Goal: Task Accomplishment & Management: Manage account settings

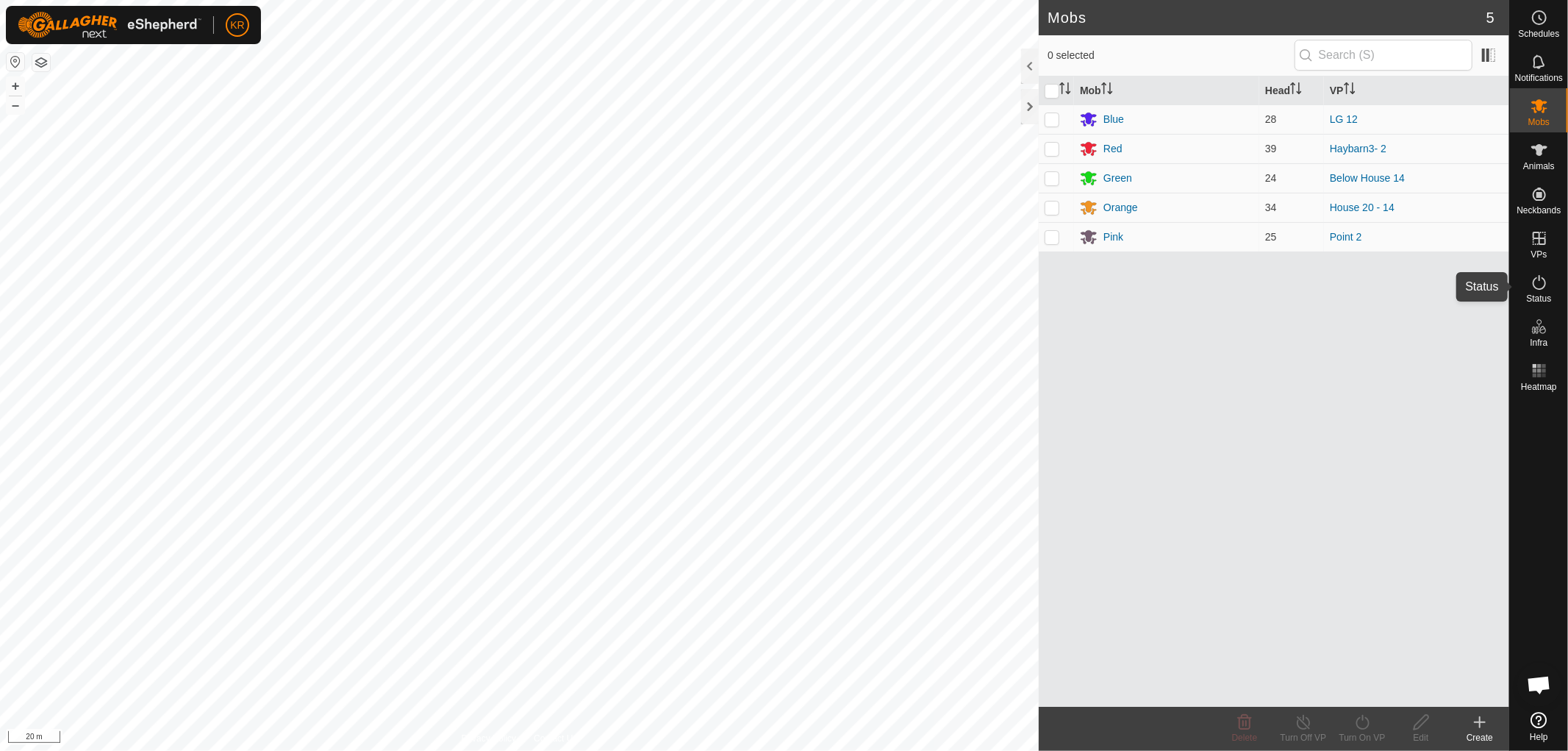
click at [1541, 282] on icon at bounding box center [1540, 282] width 18 height 18
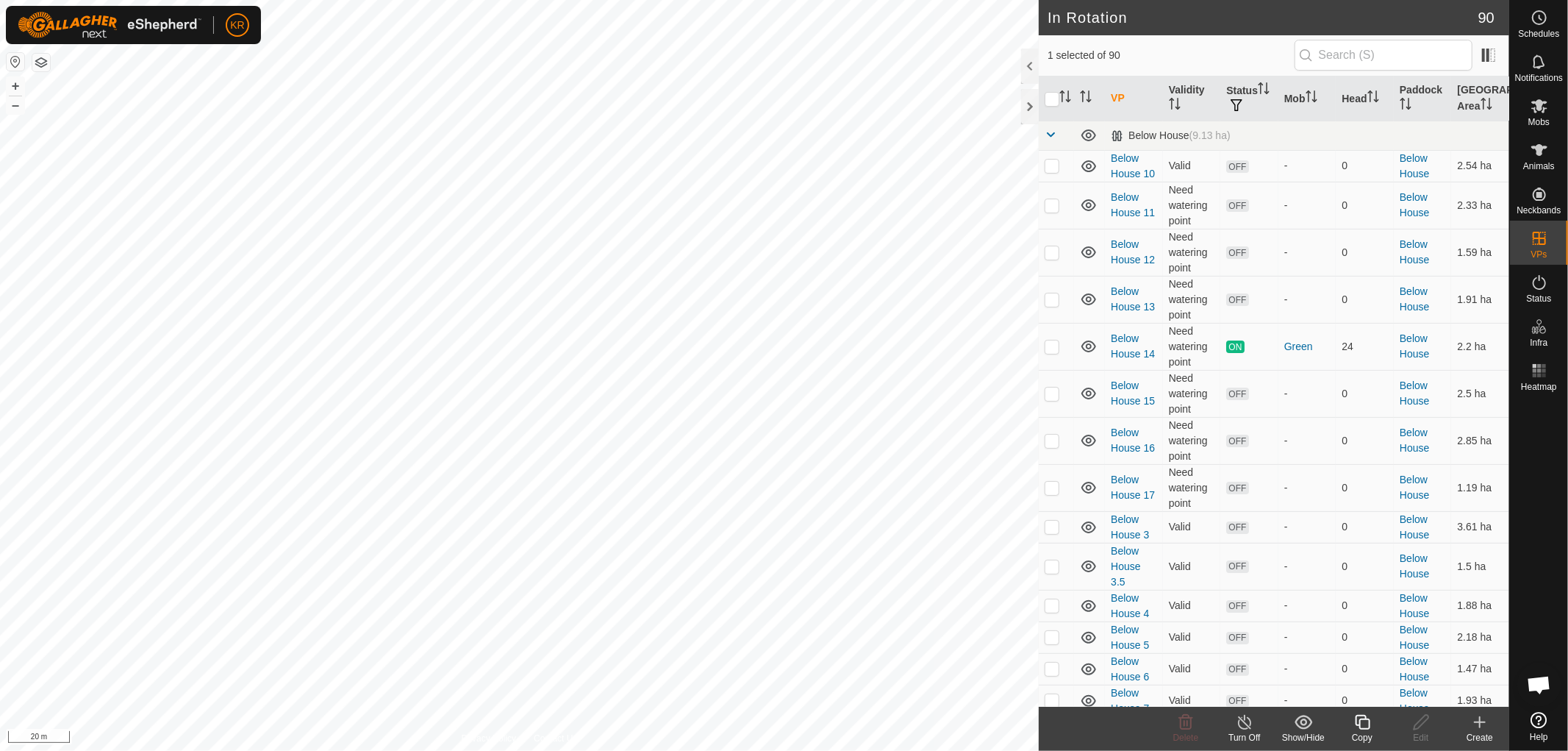
click at [1364, 734] on div "Copy" at bounding box center [1362, 737] width 59 height 13
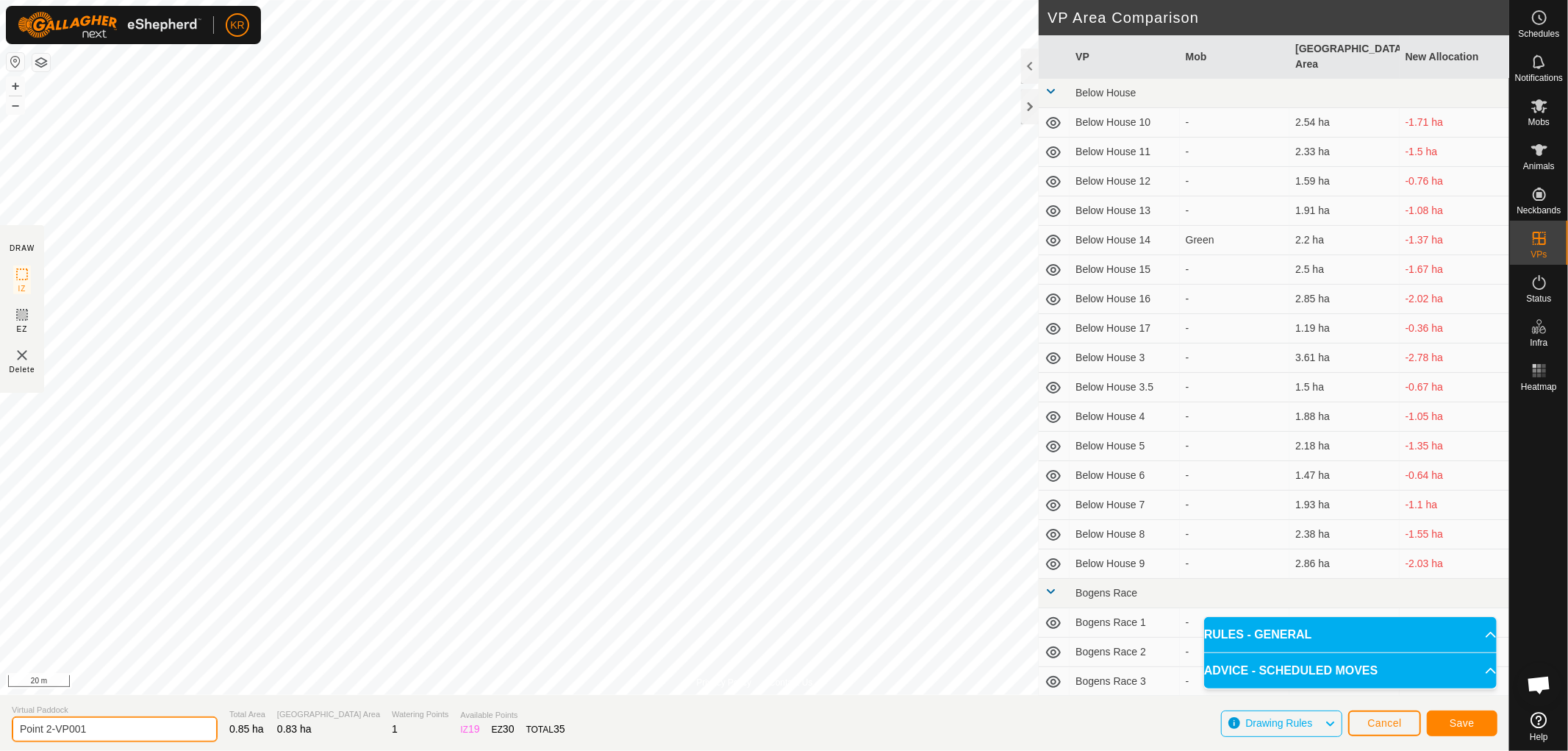
click at [104, 723] on input "Point 2-VP001" at bounding box center [114, 729] width 205 height 26
type input "Point 3"
click at [1477, 718] on button "Save" at bounding box center [1461, 723] width 70 height 26
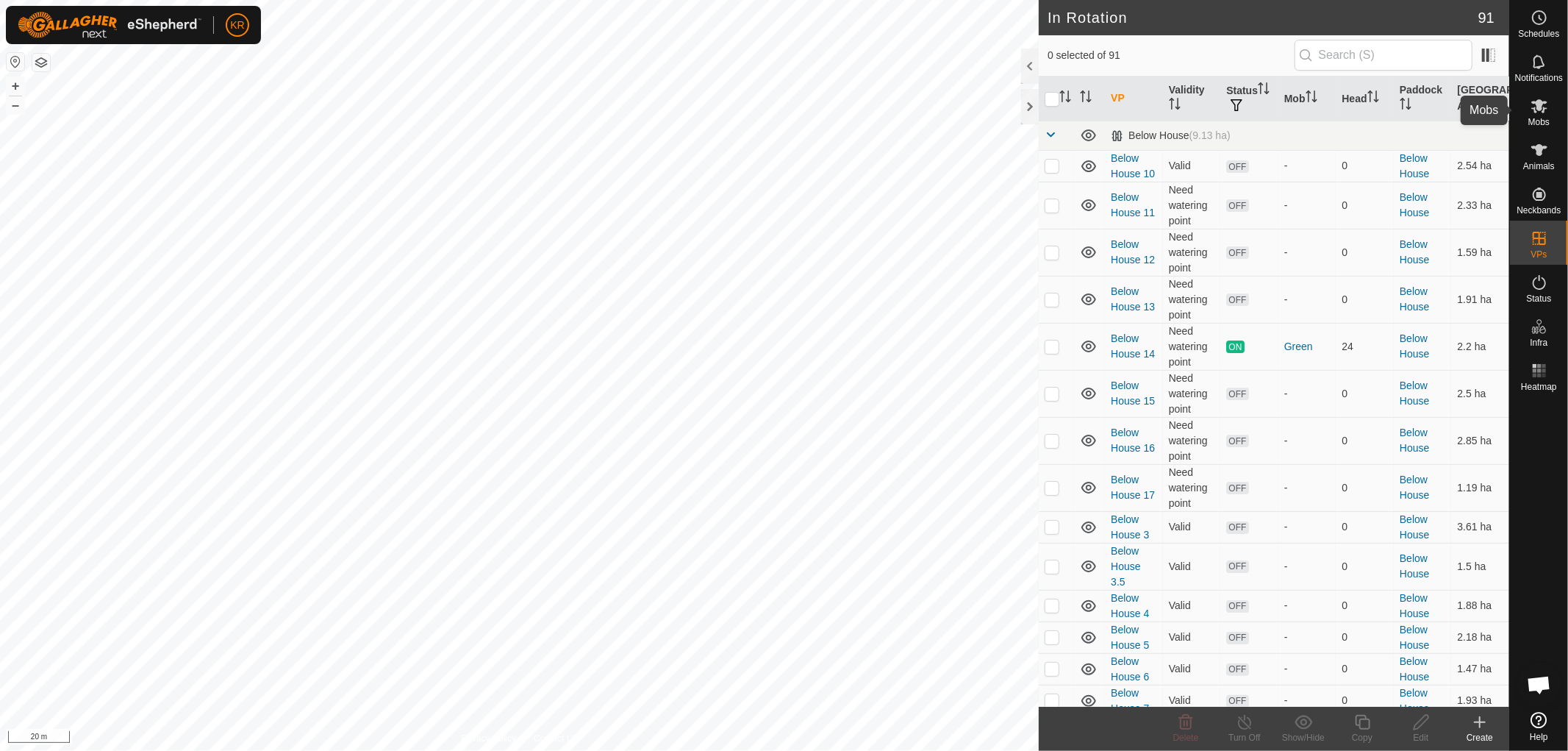
click at [1544, 109] on icon at bounding box center [1539, 107] width 16 height 14
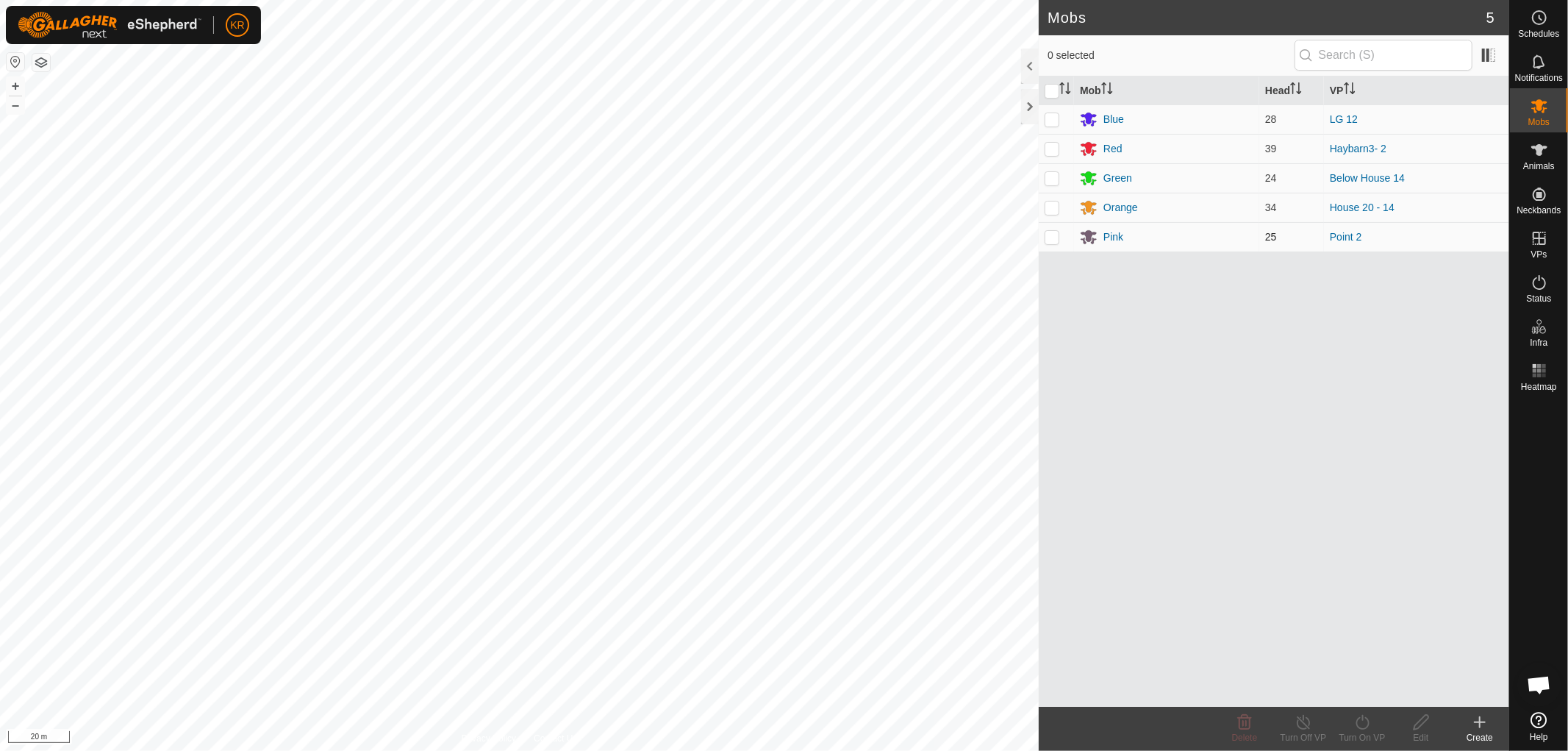
click at [1053, 240] on p-checkbox at bounding box center [1051, 236] width 15 height 12
checkbox input "true"
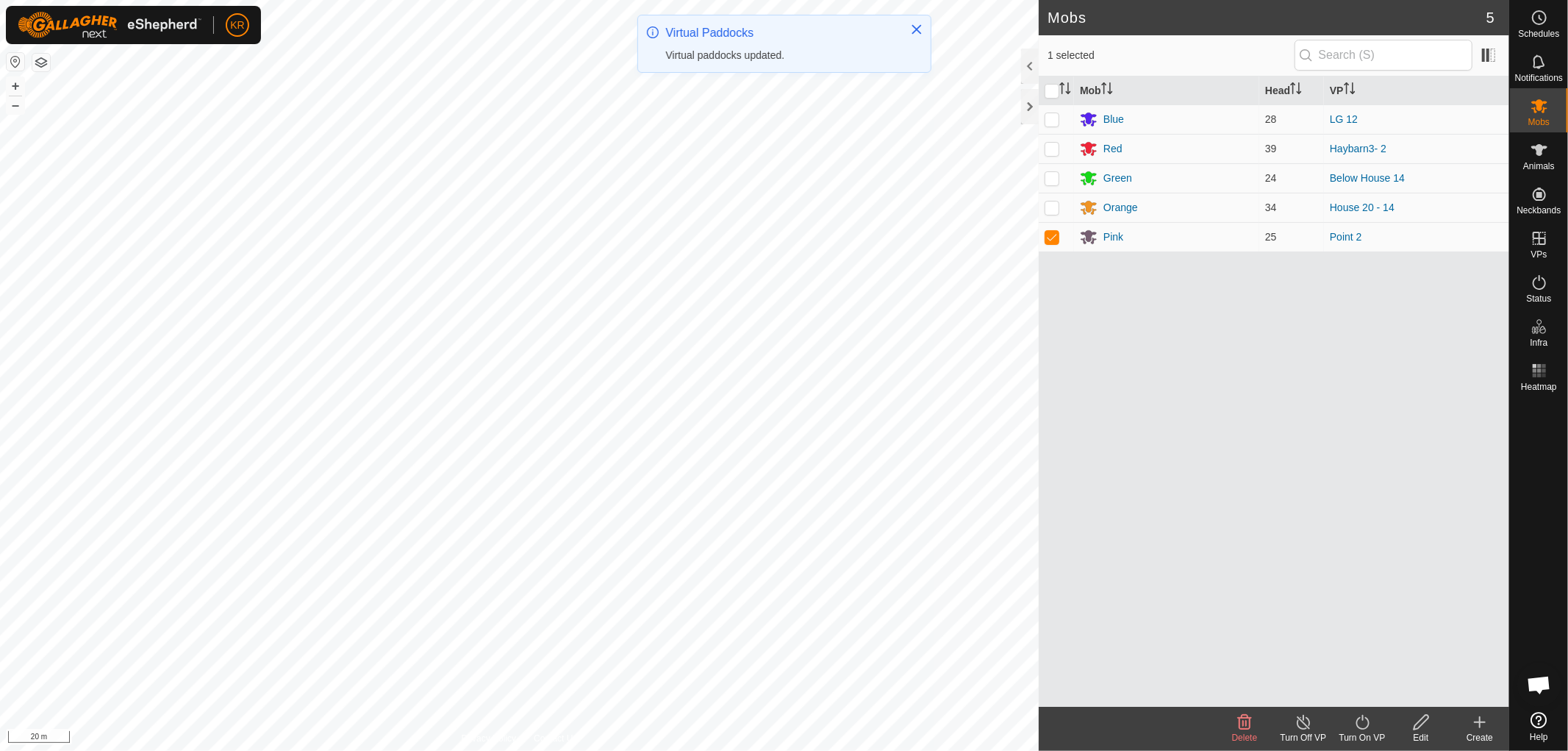
click at [1356, 729] on icon at bounding box center [1362, 723] width 19 height 18
click at [1362, 684] on link "Now" at bounding box center [1406, 690] width 146 height 29
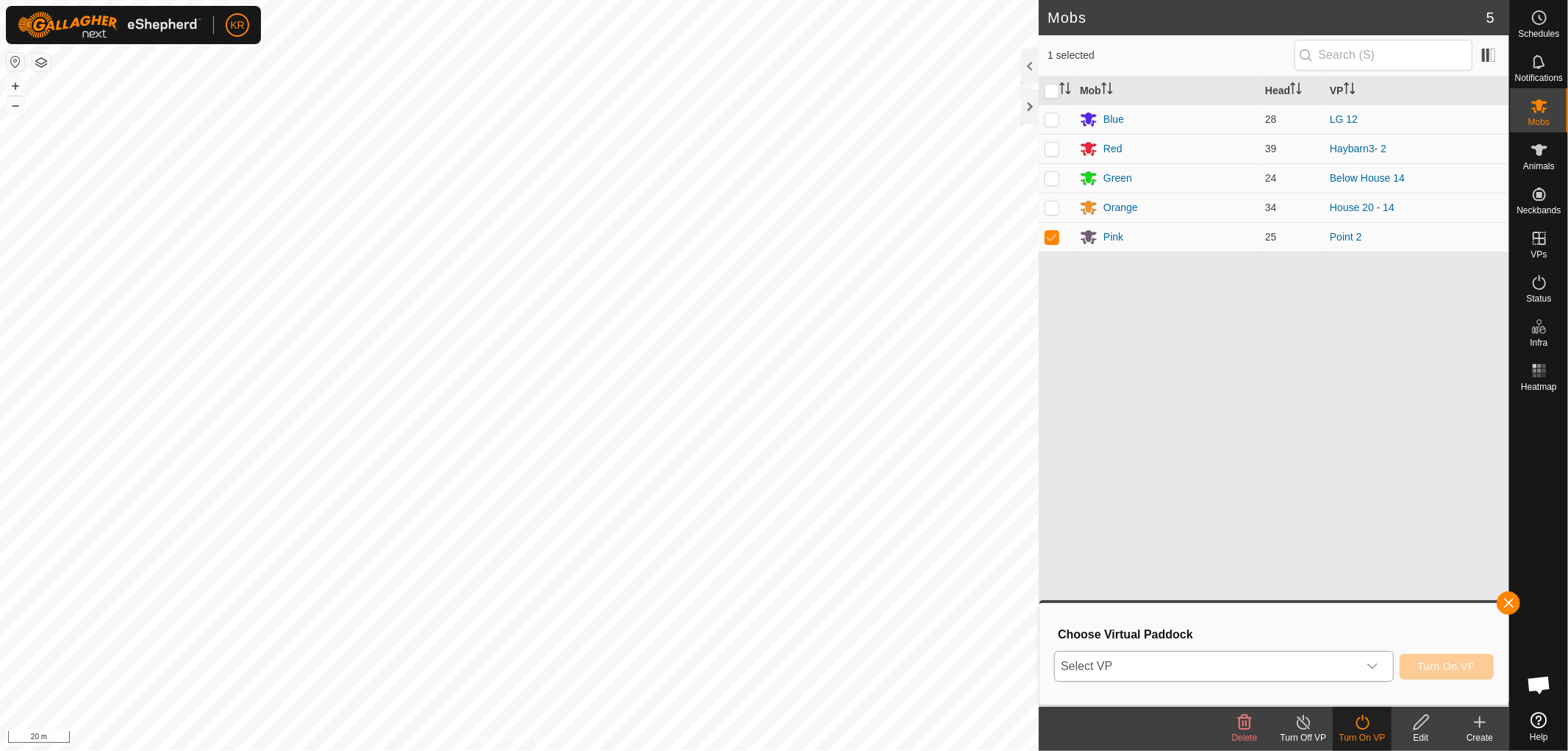
click at [1372, 666] on icon "dropdown trigger" at bounding box center [1371, 666] width 12 height 12
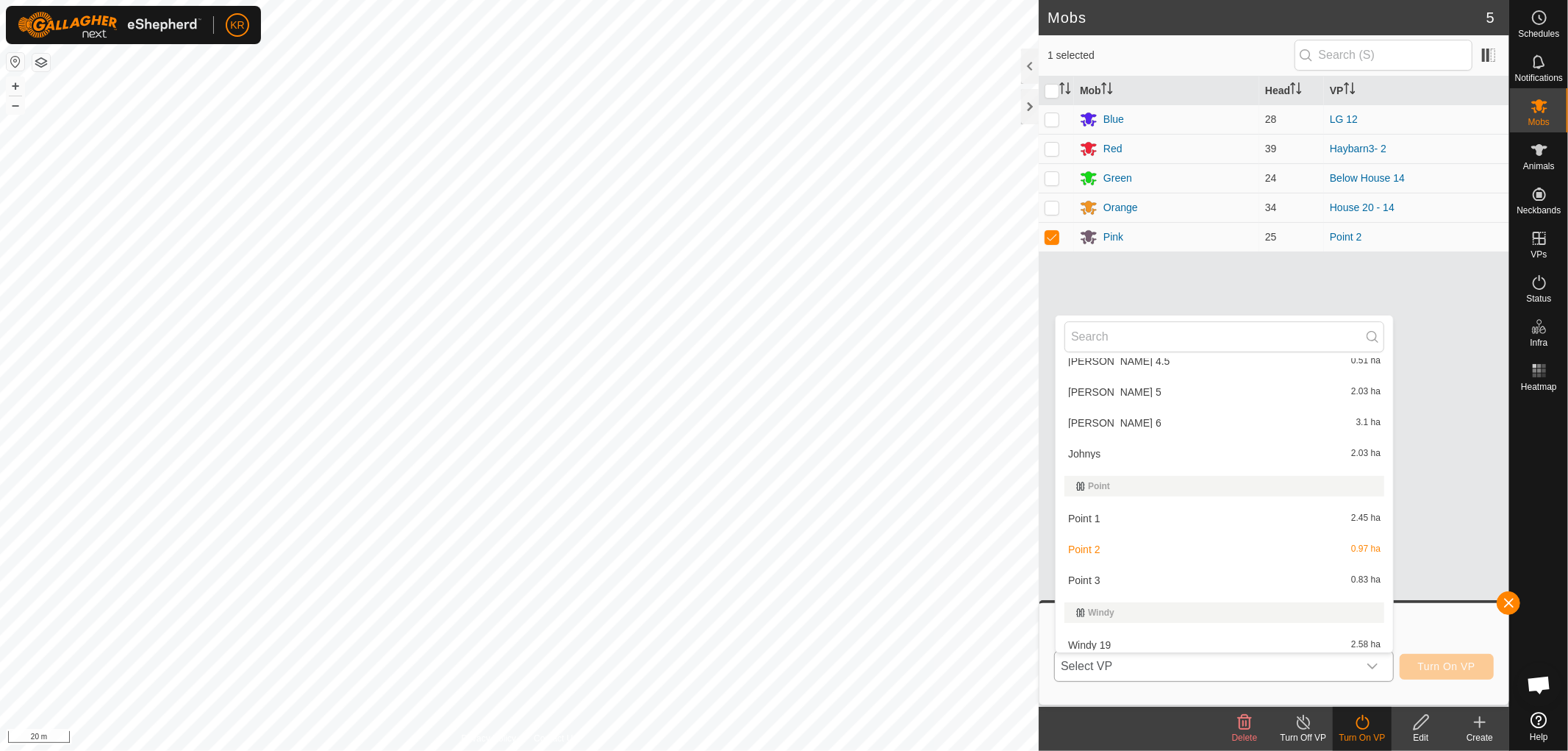
scroll to position [2819, 0]
click at [1122, 569] on li "Point 3 0.83 ha" at bounding box center [1224, 579] width 337 height 29
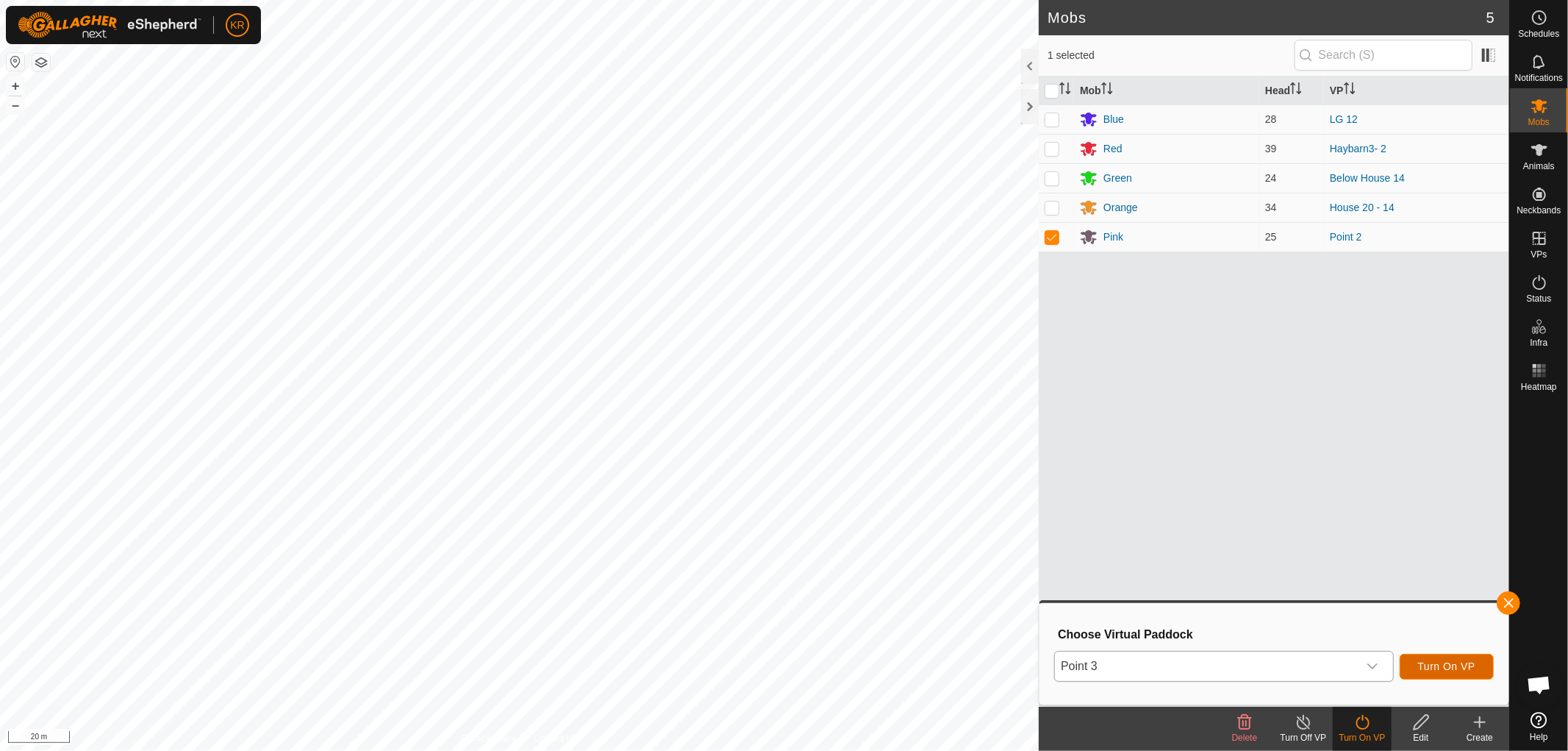
click at [1446, 670] on span "Turn On VP" at bounding box center [1446, 666] width 57 height 12
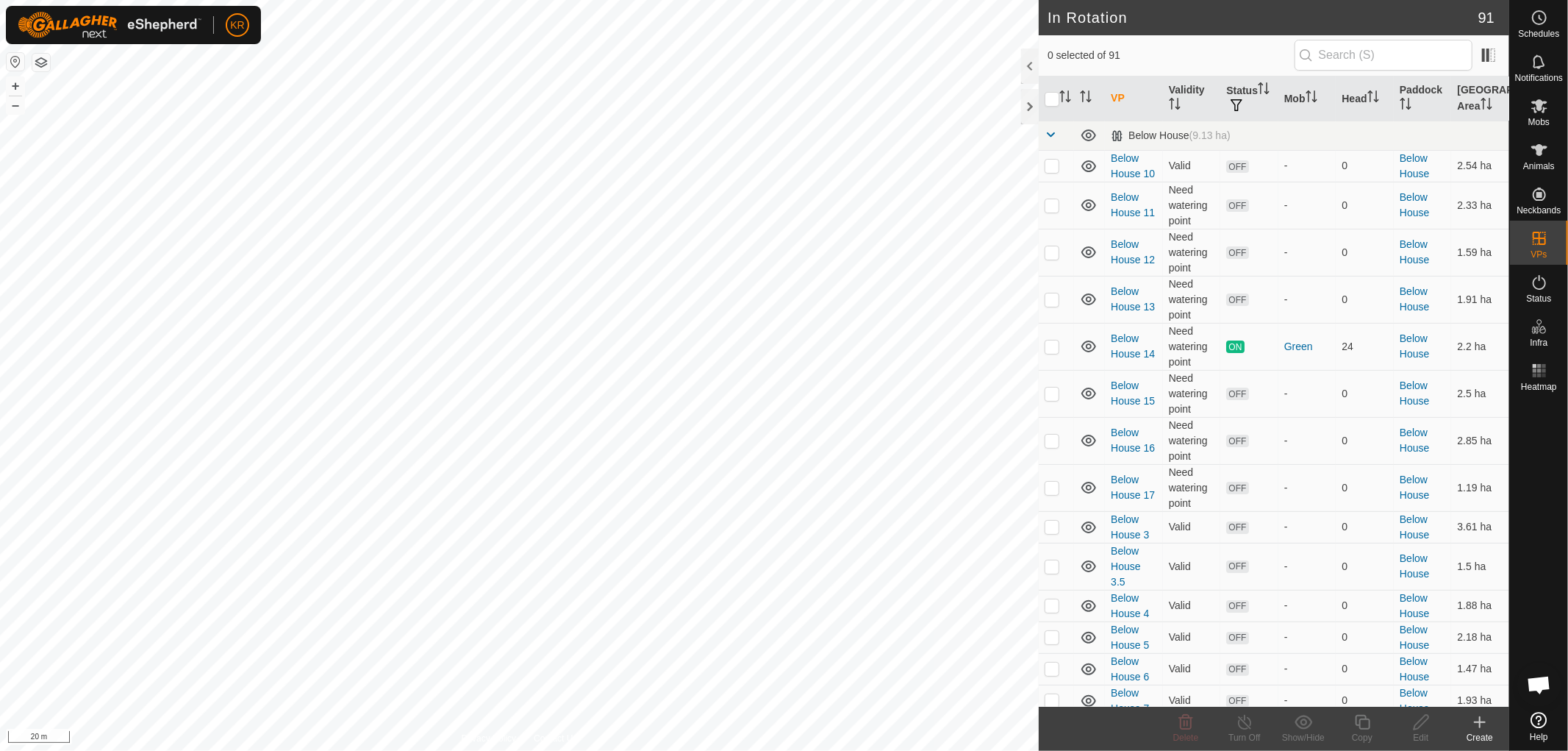
checkbox input "true"
click at [1370, 724] on icon at bounding box center [1362, 723] width 19 height 18
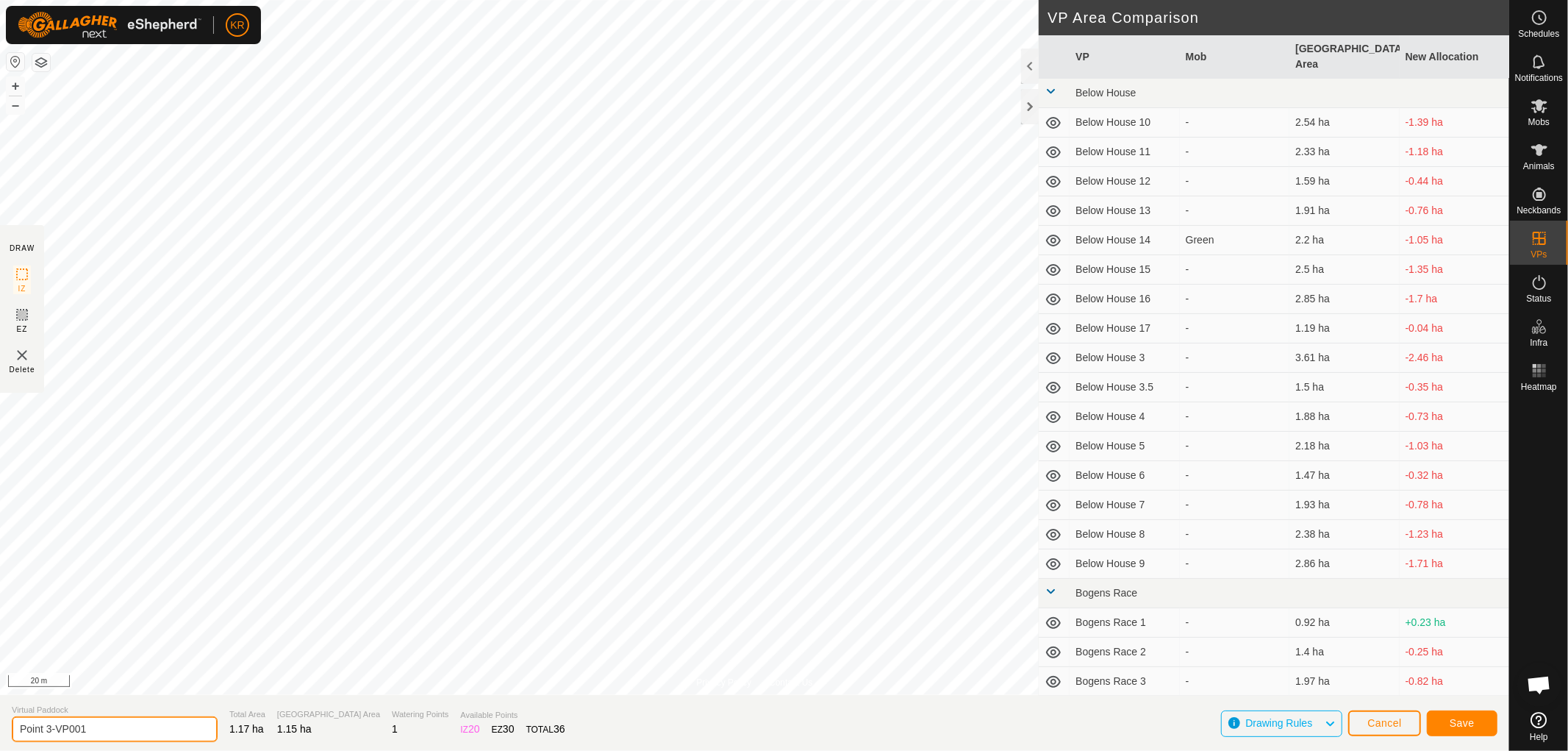
click at [108, 724] on input "Point 3-VP001" at bounding box center [114, 729] width 205 height 26
type input "Point 4"
click at [1454, 723] on span "Save" at bounding box center [1462, 723] width 25 height 12
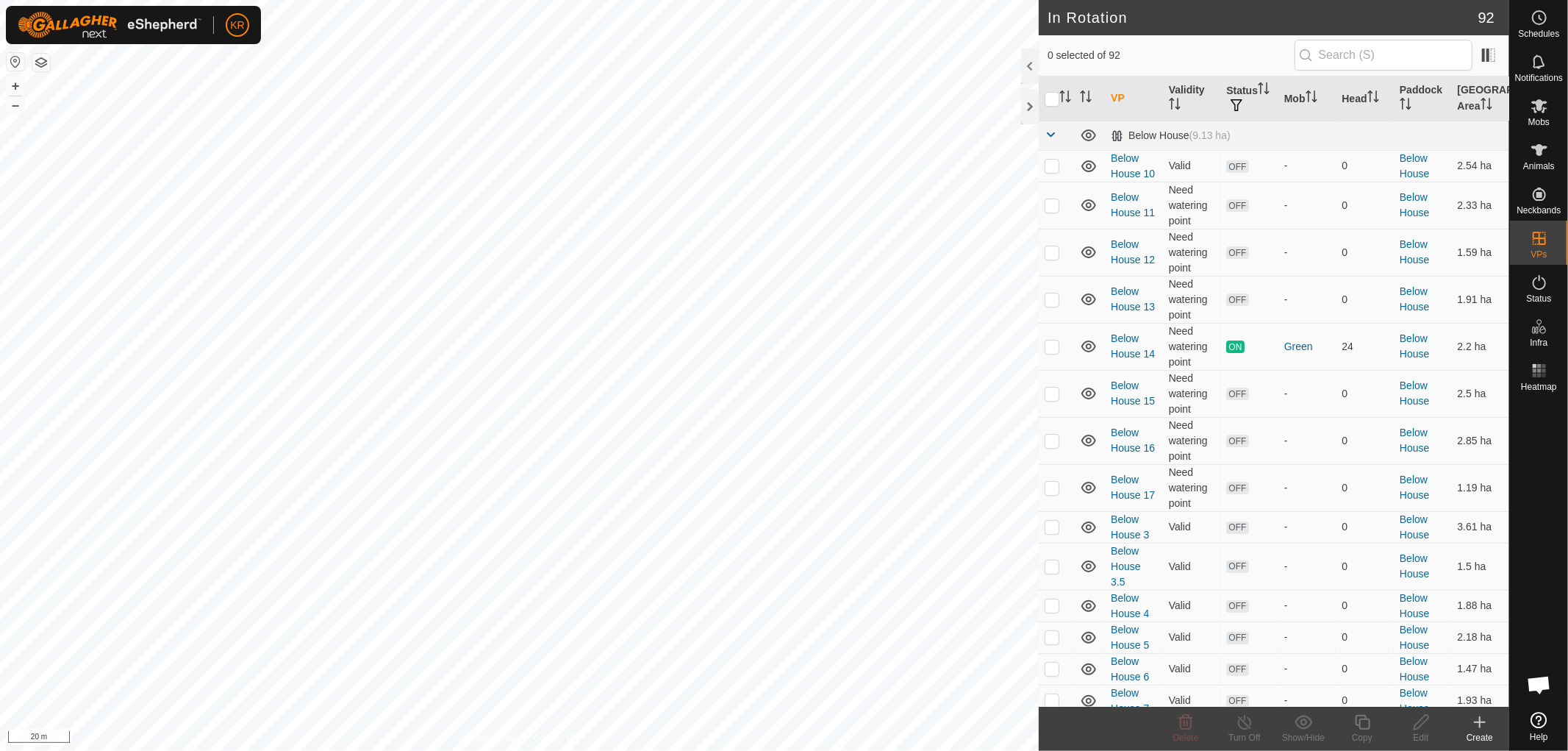
checkbox input "true"
click at [1364, 726] on icon at bounding box center [1362, 723] width 19 height 18
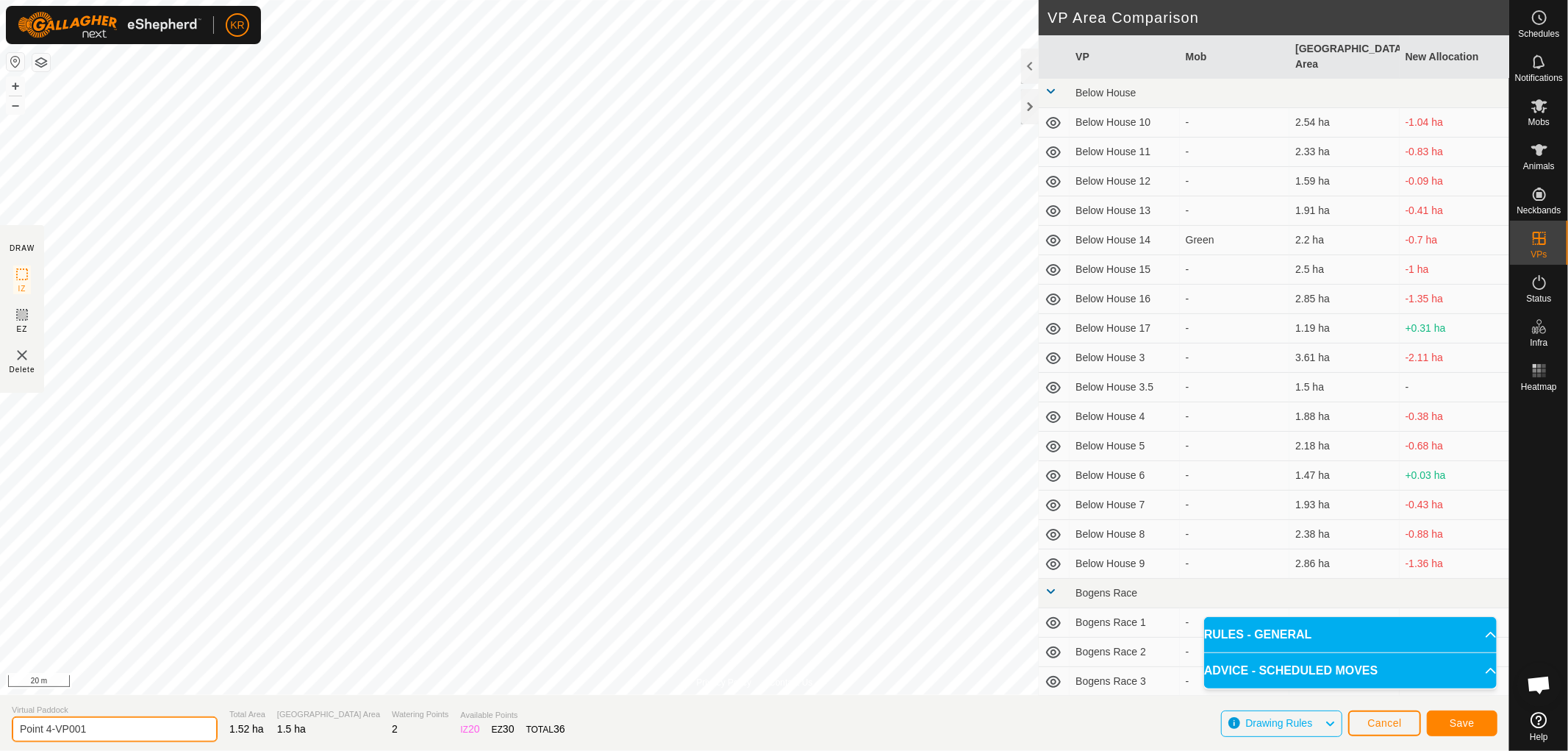
click at [100, 723] on input "Point 4-VP001" at bounding box center [114, 729] width 205 height 26
type input "Point 5"
click at [1467, 718] on span "Save" at bounding box center [1462, 723] width 25 height 12
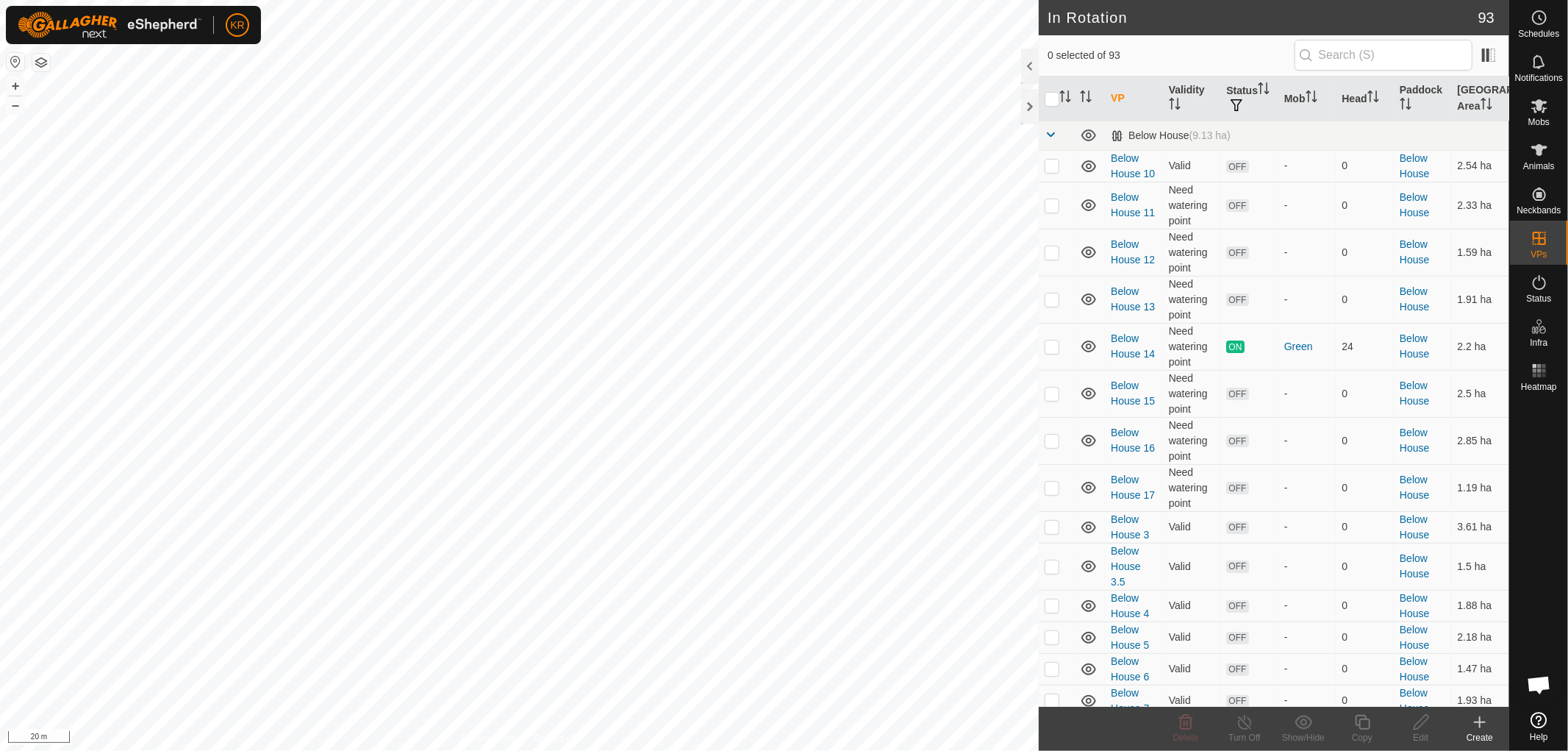
checkbox input "true"
click at [1363, 718] on icon at bounding box center [1362, 723] width 19 height 18
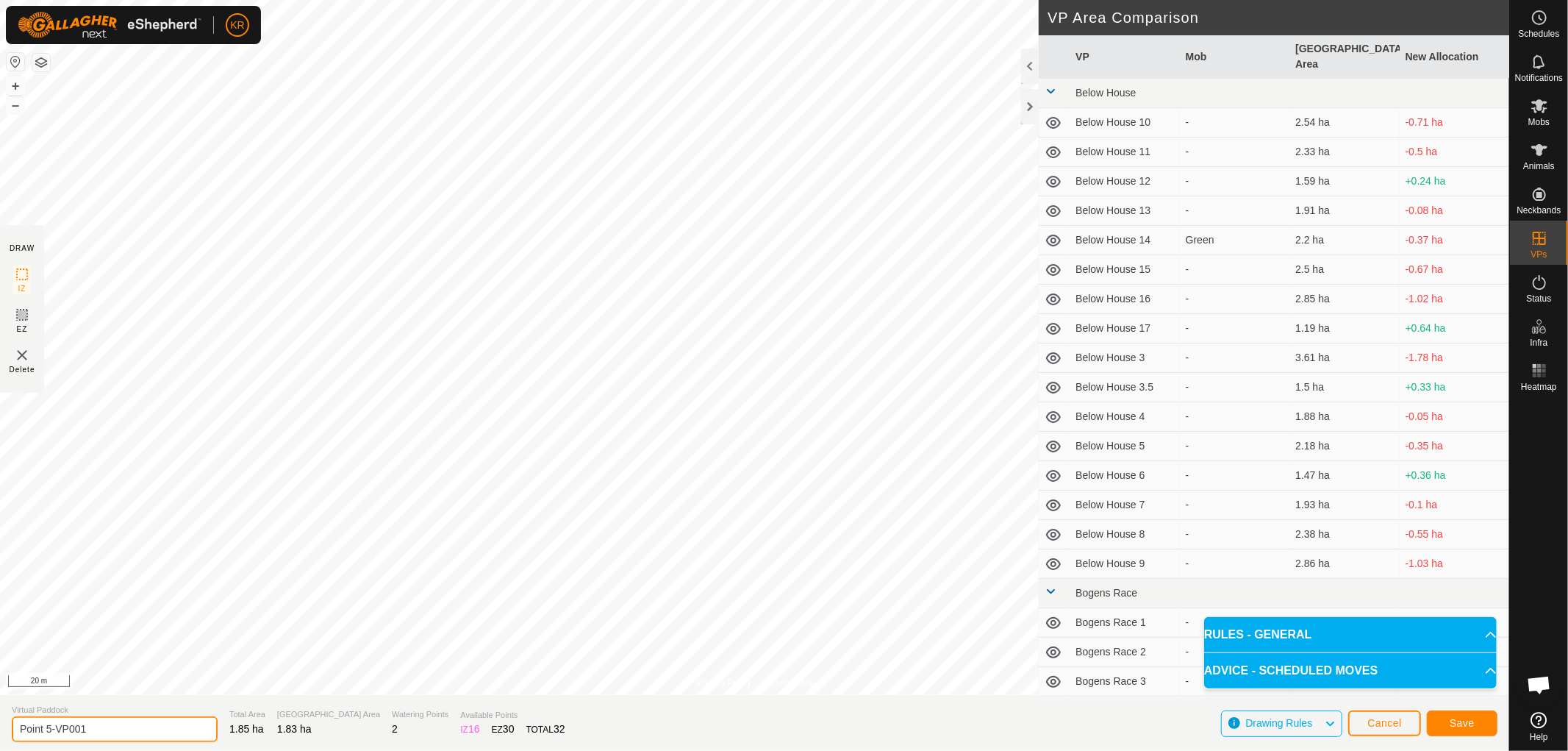
click at [101, 730] on input "Point 5-VP001" at bounding box center [114, 729] width 205 height 26
type input "Point 6"
click at [1463, 717] on span "Save" at bounding box center [1462, 723] width 25 height 12
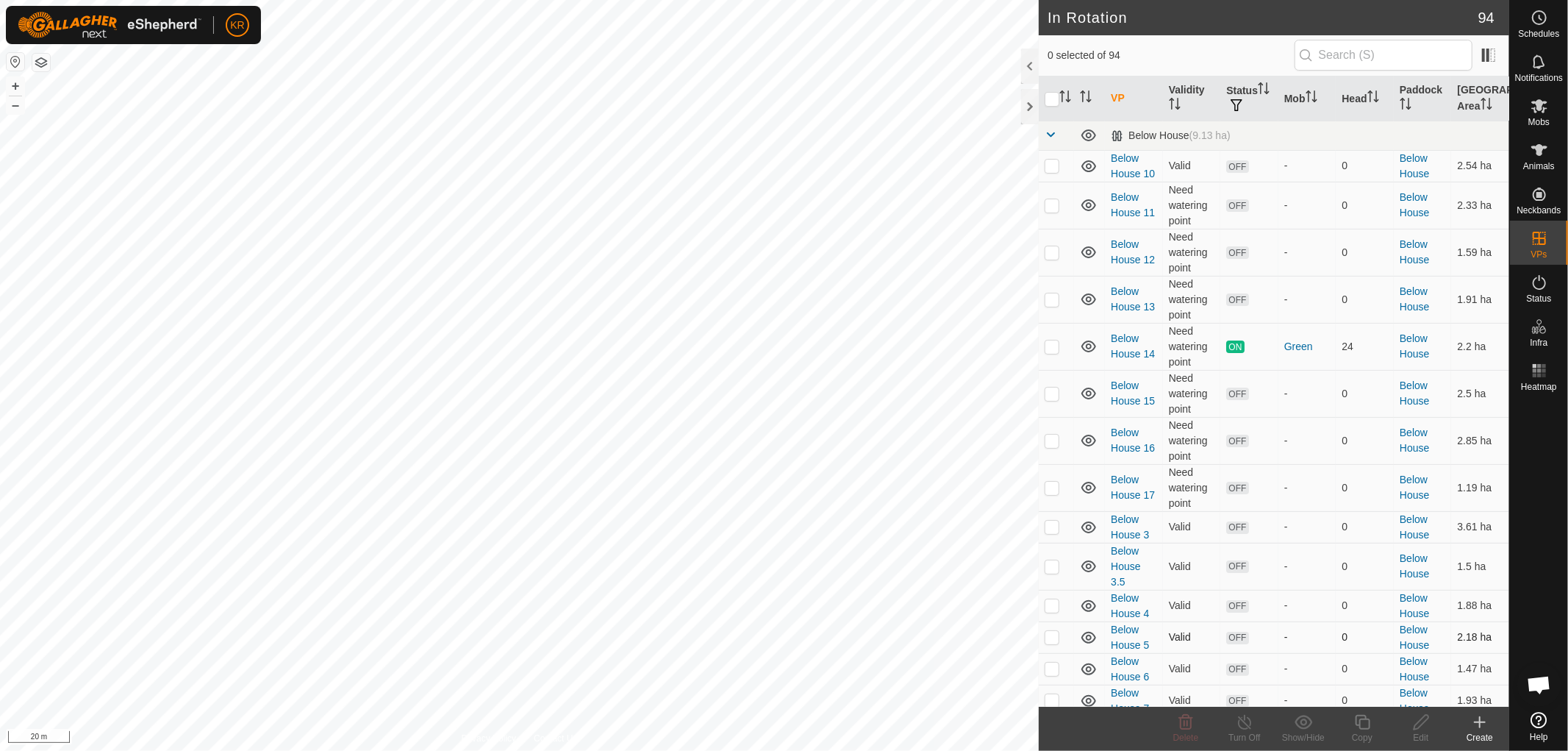
checkbox input "true"
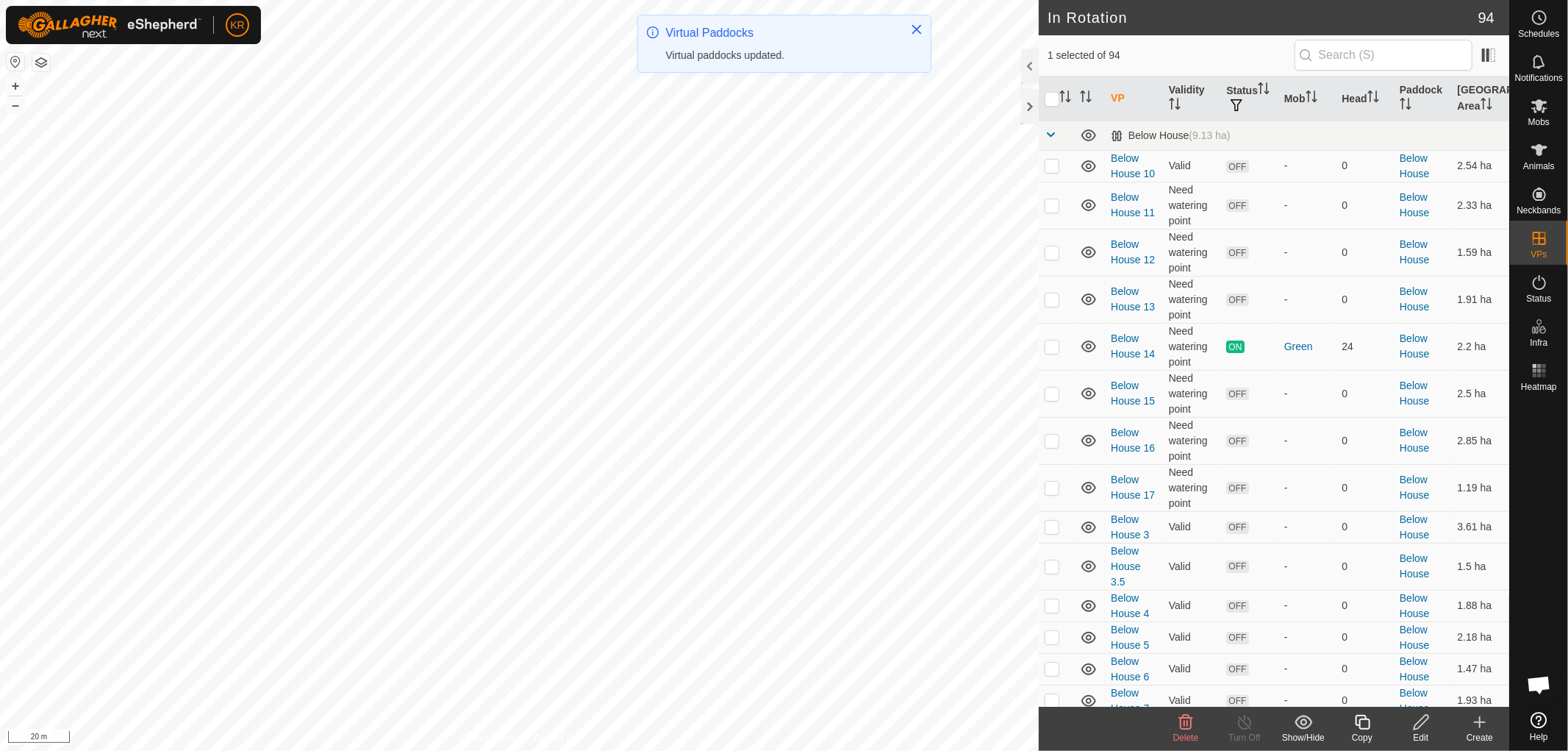
click at [1364, 726] on icon at bounding box center [1362, 723] width 19 height 18
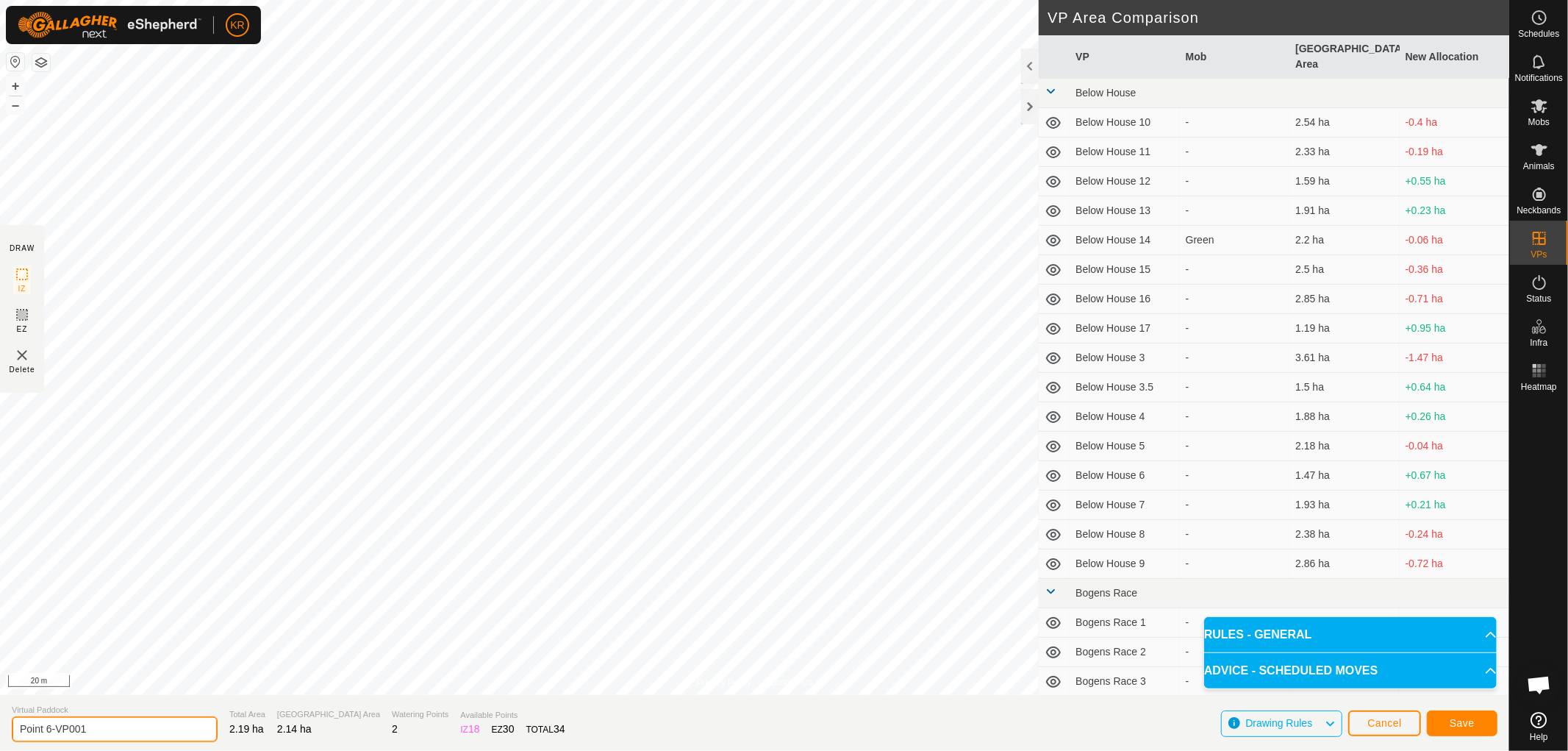
click at [120, 721] on input "Point 6-VP001" at bounding box center [114, 729] width 205 height 26
type input "Point 7"
click at [1479, 718] on button "Save" at bounding box center [1461, 723] width 70 height 26
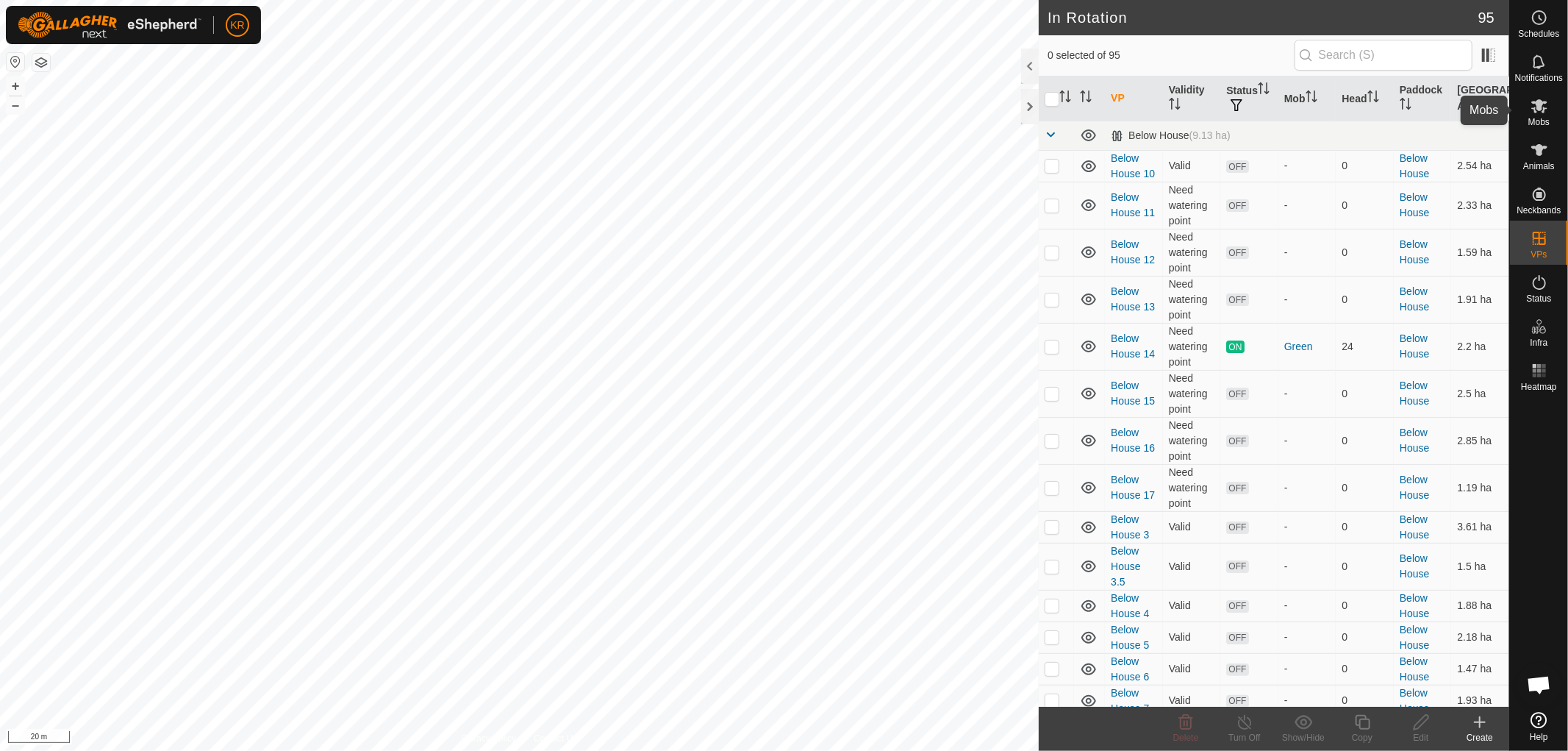
click at [1540, 113] on icon at bounding box center [1540, 106] width 18 height 18
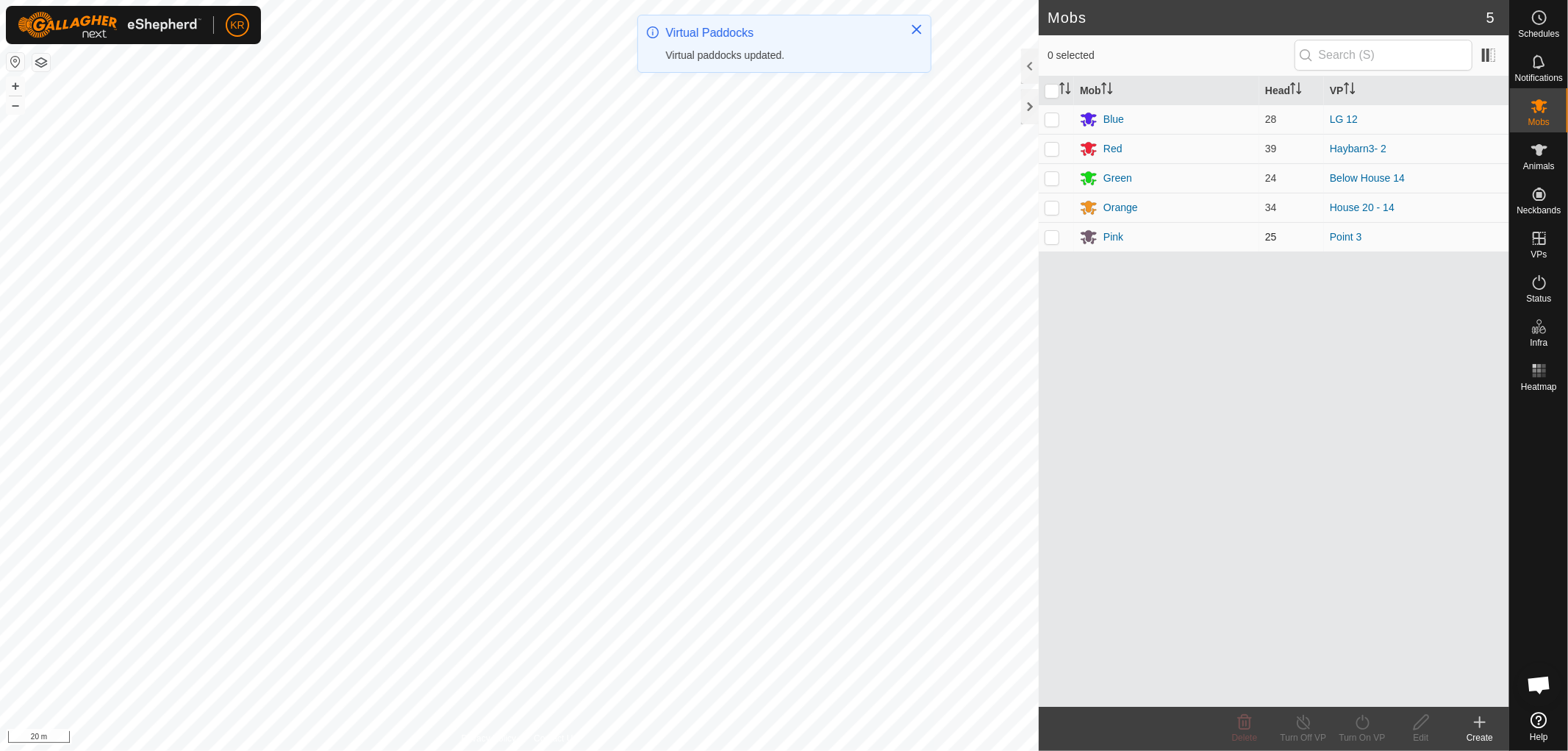
click at [1054, 238] on p-checkbox at bounding box center [1051, 236] width 15 height 12
checkbox input "true"
click at [1364, 726] on icon at bounding box center [1362, 723] width 19 height 18
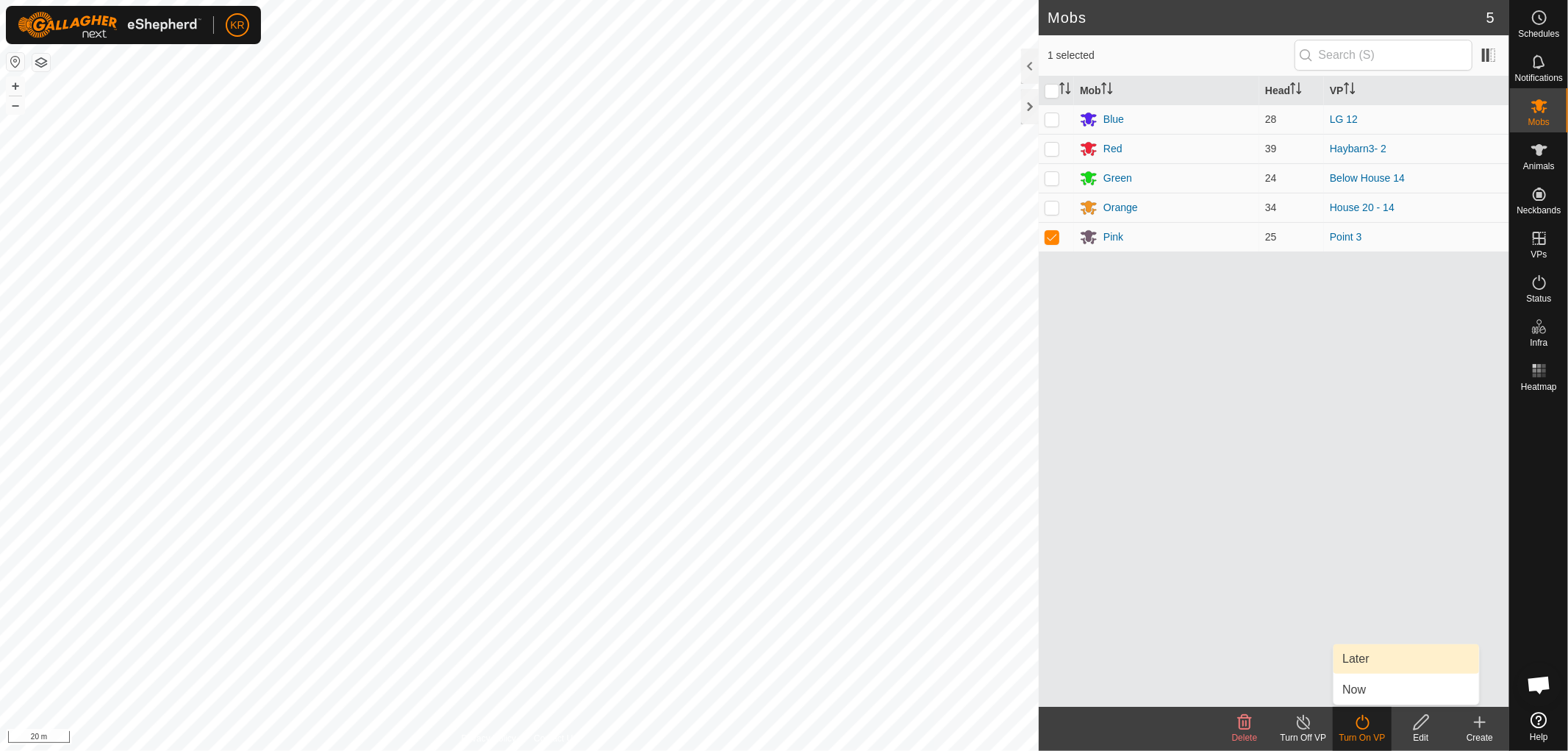
click at [1365, 653] on link "Later" at bounding box center [1406, 658] width 146 height 29
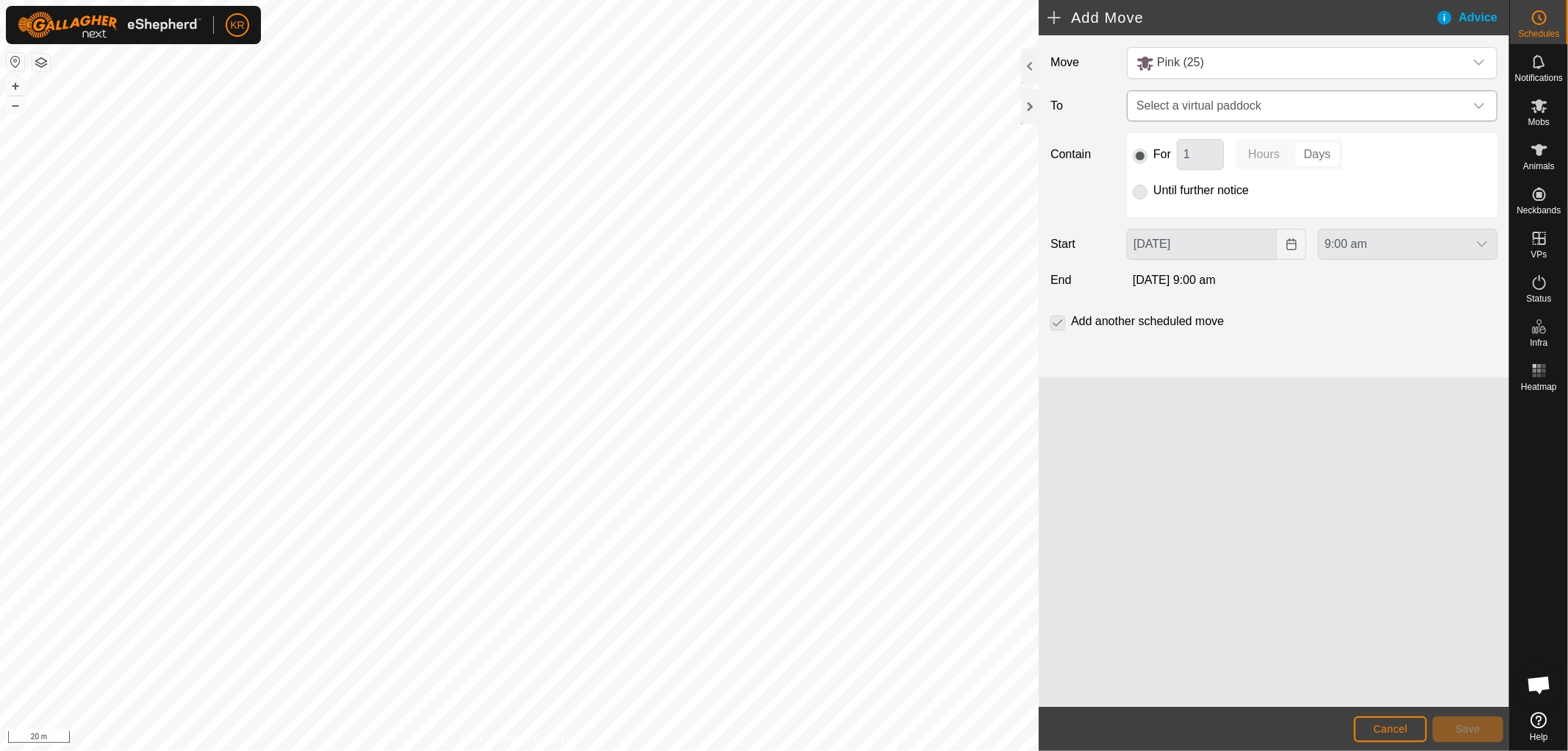
click at [1477, 100] on icon "dropdown trigger" at bounding box center [1478, 105] width 12 height 12
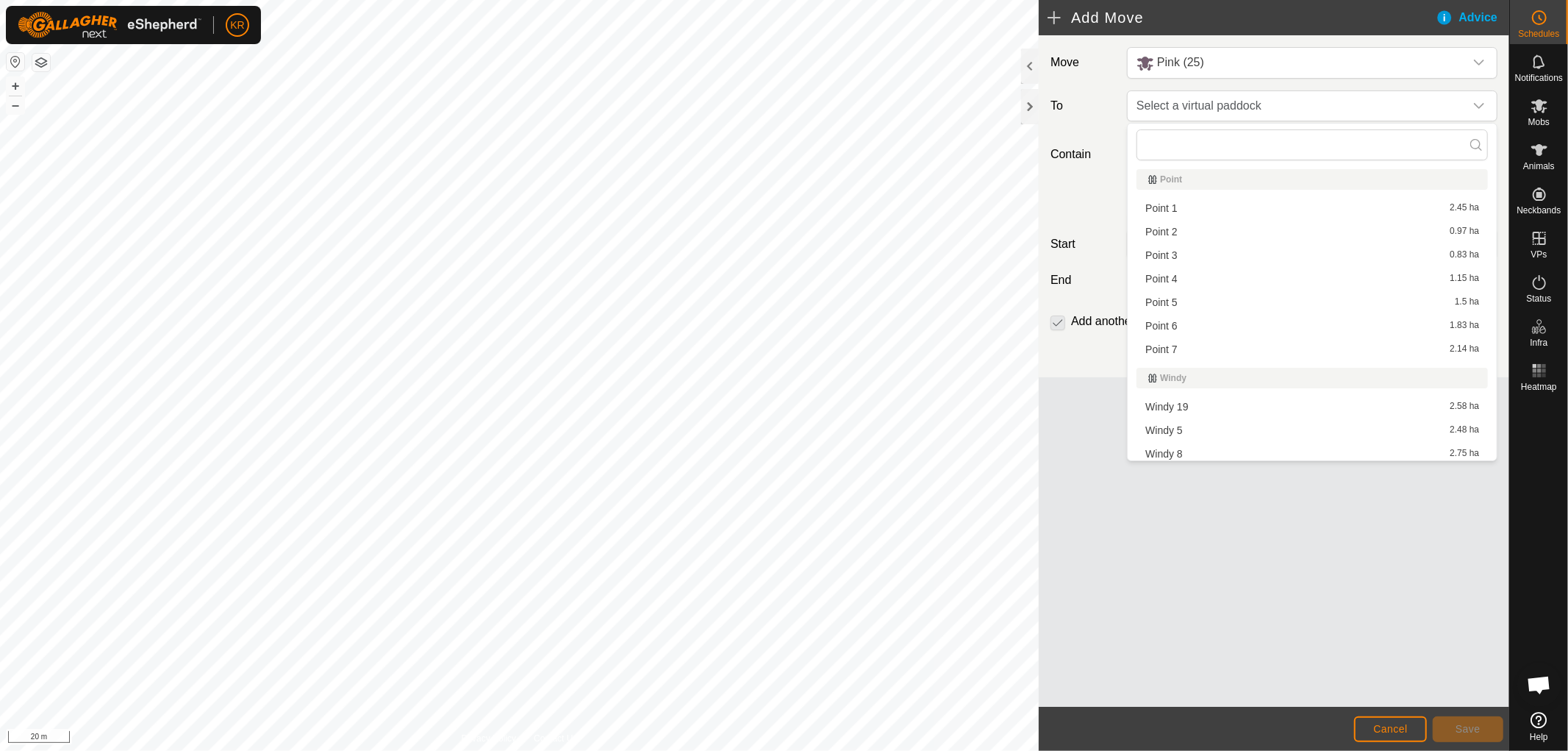
scroll to position [2309, 0]
click at [1184, 267] on li "Point 4 1.15 ha" at bounding box center [1312, 277] width 351 height 22
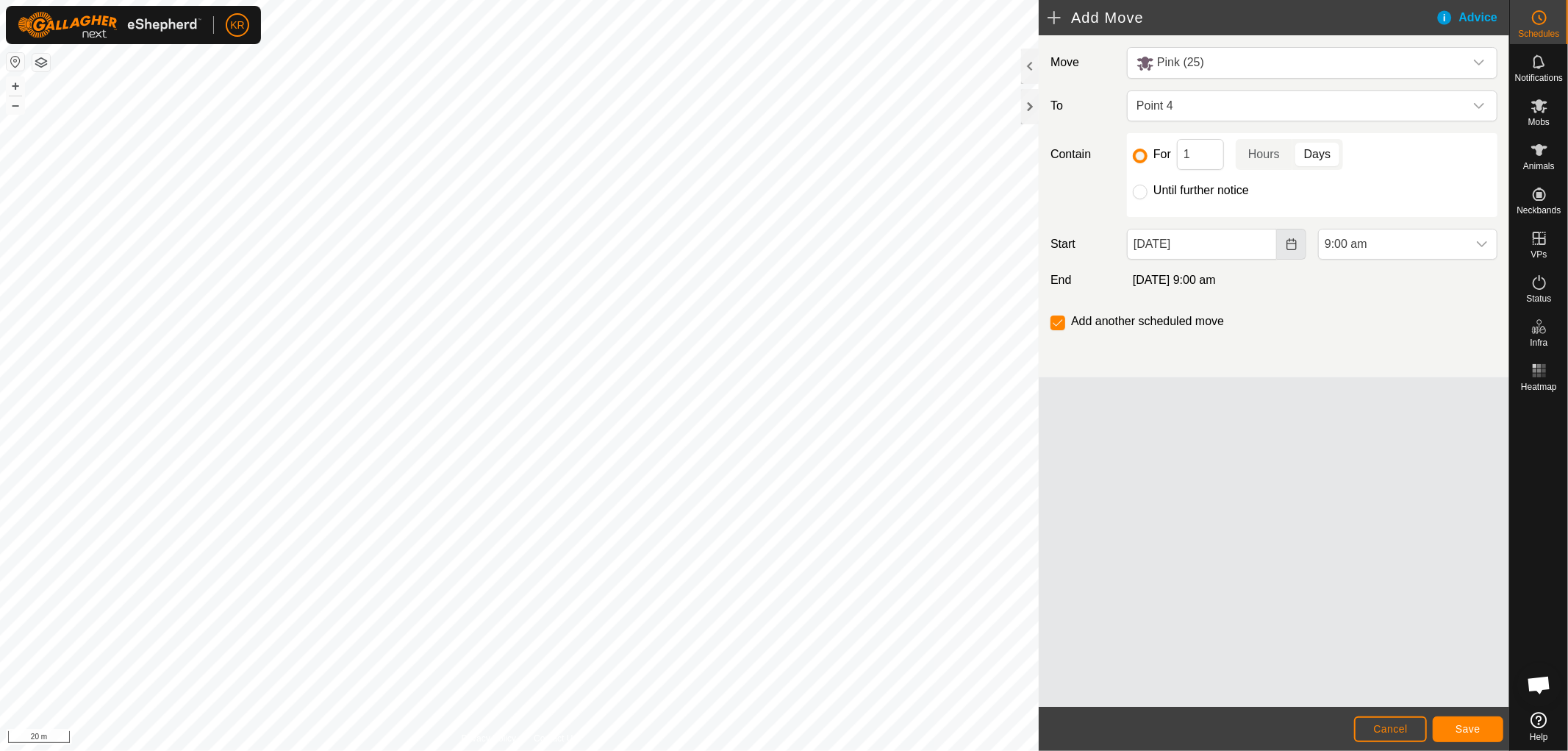
click at [1290, 238] on icon "Choose Date" at bounding box center [1291, 244] width 10 height 12
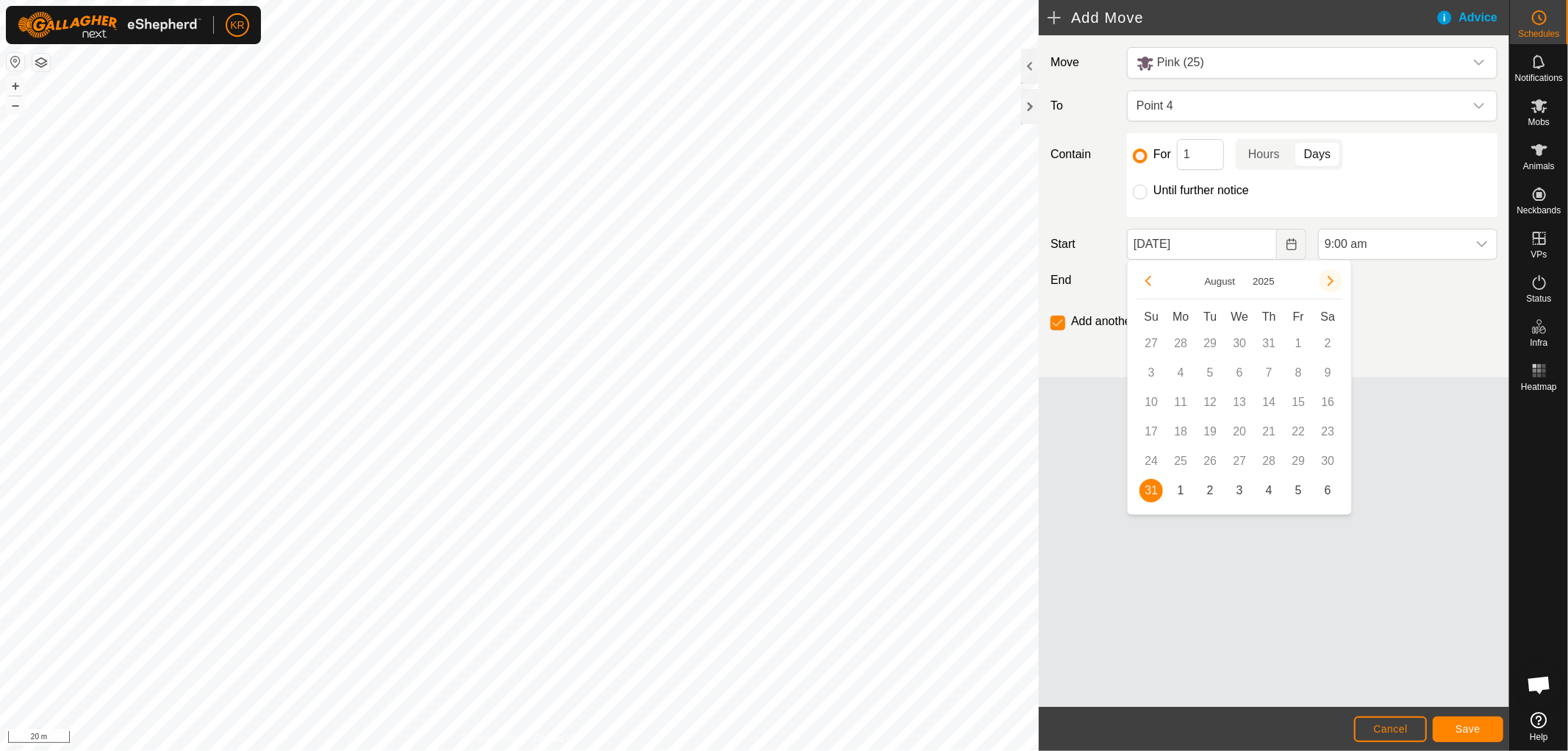
click at [1324, 274] on button "Next Month" at bounding box center [1331, 280] width 23 height 23
click at [1176, 344] on span "1" at bounding box center [1180, 343] width 23 height 23
type input "[DATE]"
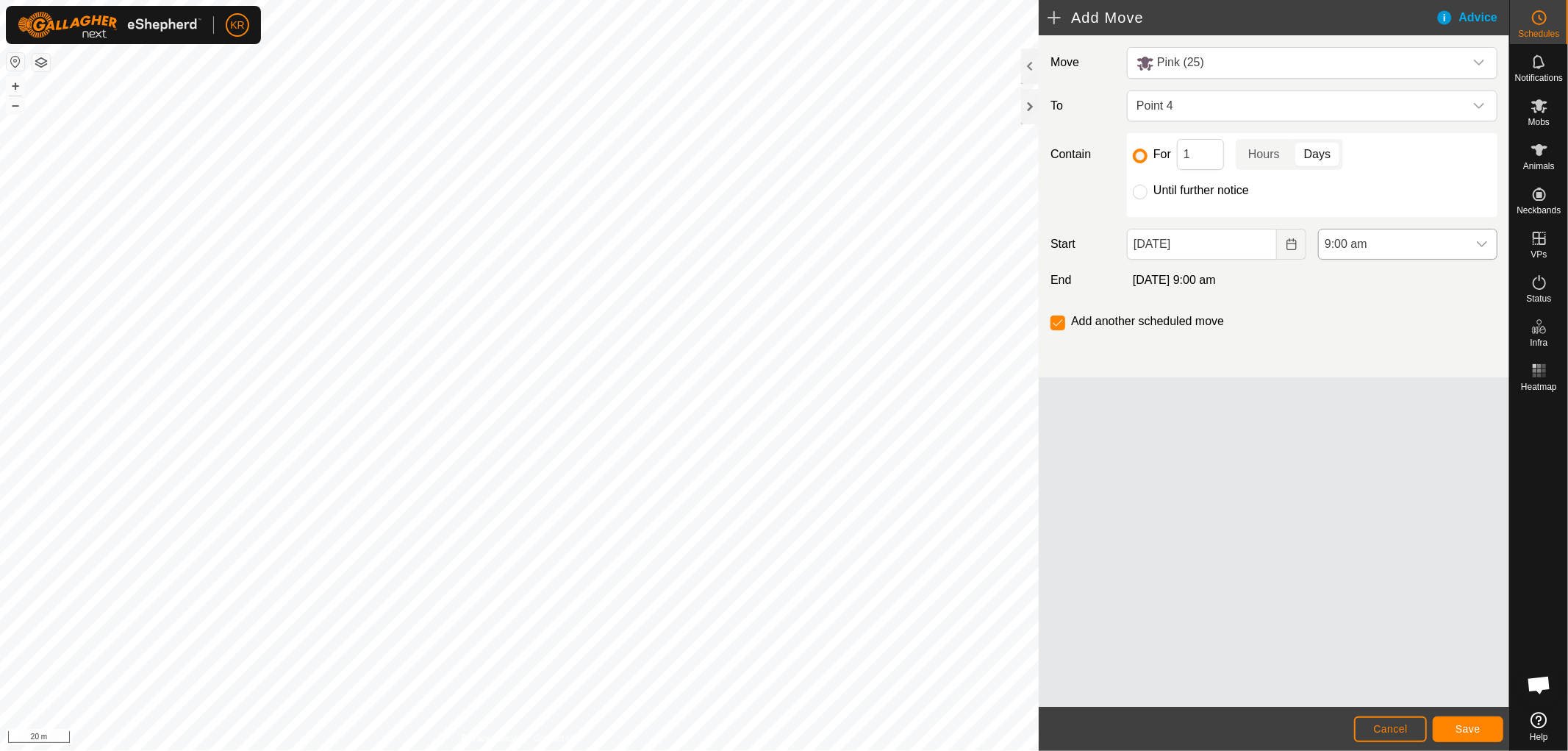
click at [1480, 240] on icon "dropdown trigger" at bounding box center [1481, 244] width 12 height 12
click at [1397, 280] on li "6:00 am" at bounding box center [1408, 281] width 178 height 29
click at [1463, 723] on button "Save" at bounding box center [1467, 729] width 70 height 26
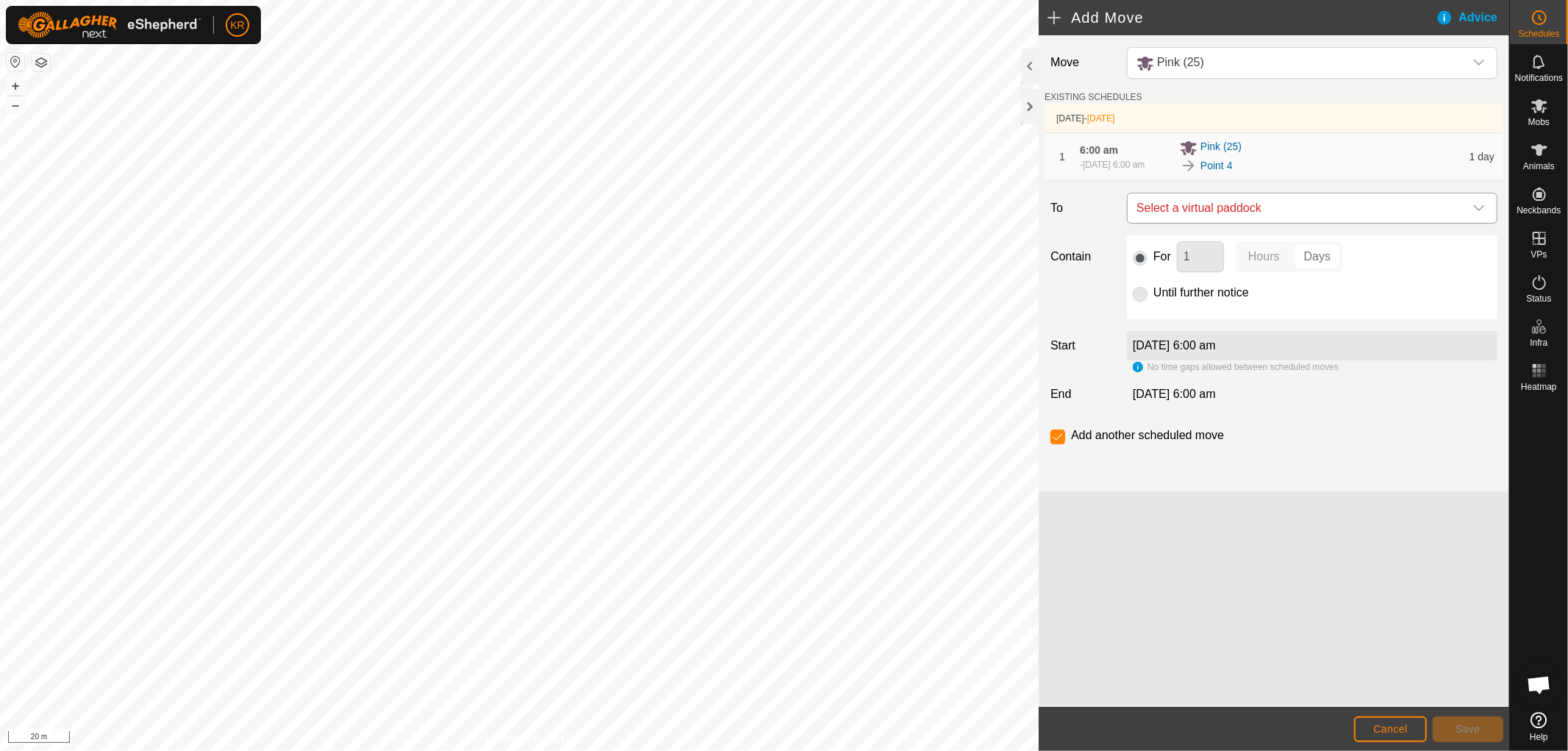
click at [1481, 204] on icon "dropdown trigger" at bounding box center [1478, 207] width 12 height 12
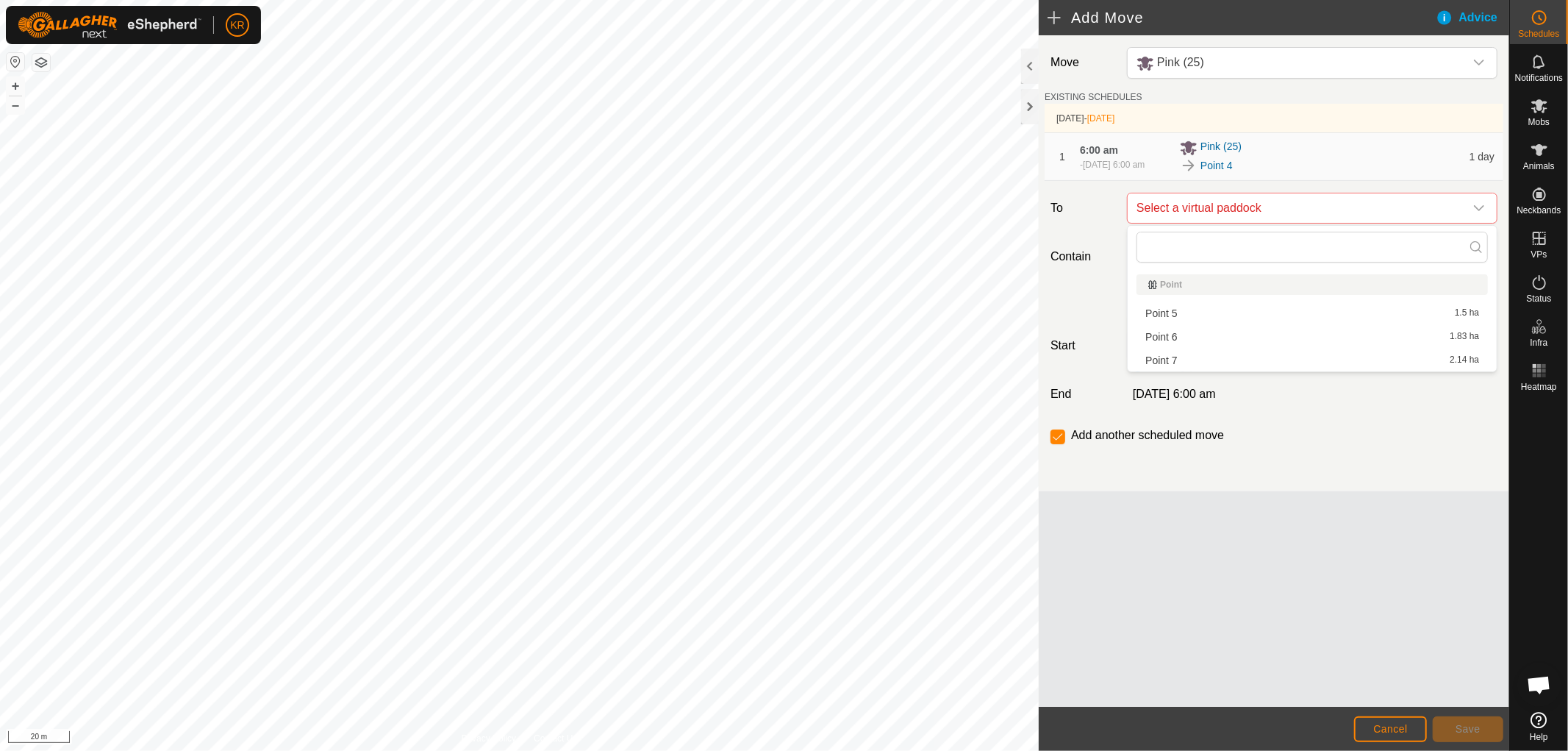
click at [1217, 305] on li "Point 5 1.5 ha" at bounding box center [1312, 313] width 351 height 22
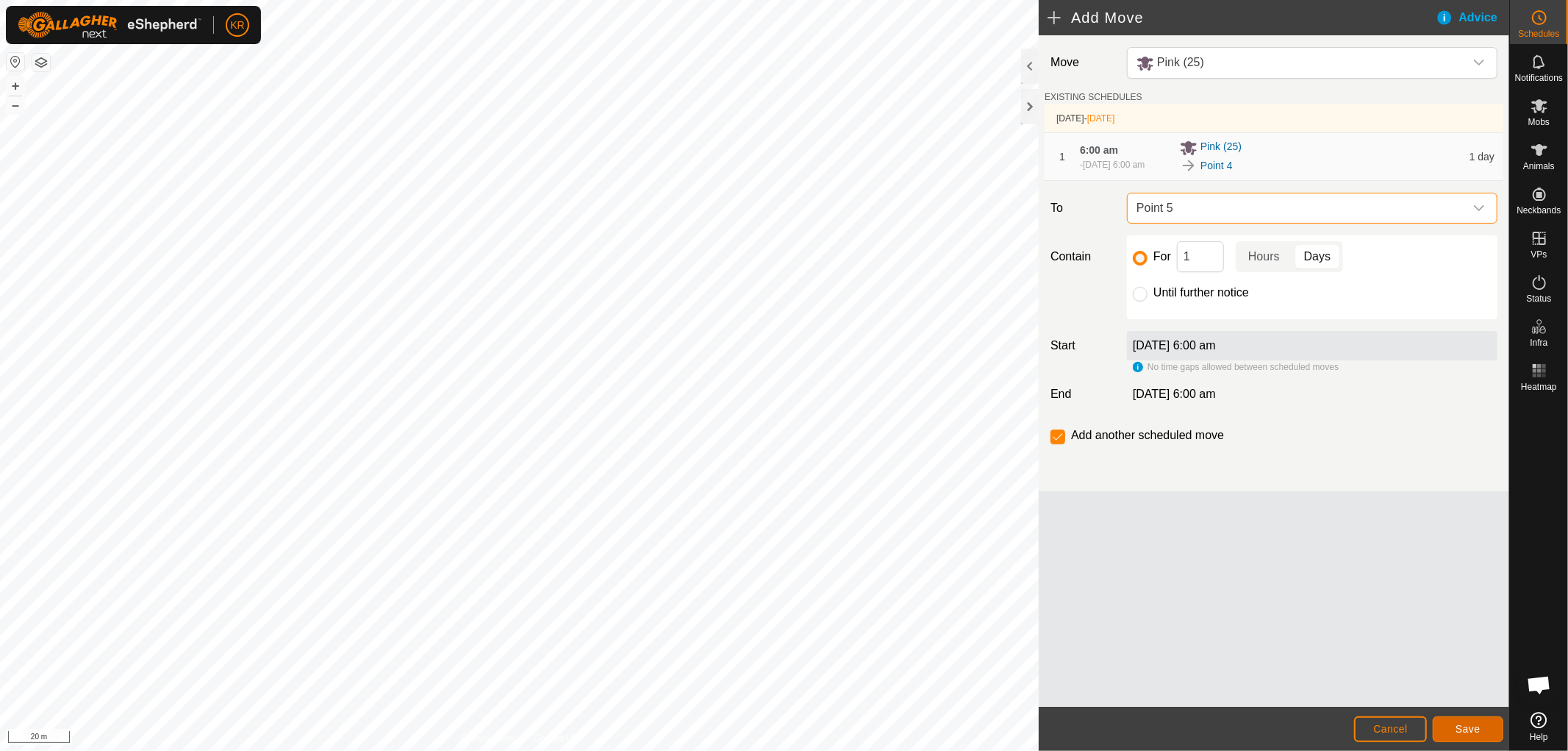
click at [1468, 726] on span "Save" at bounding box center [1467, 728] width 25 height 12
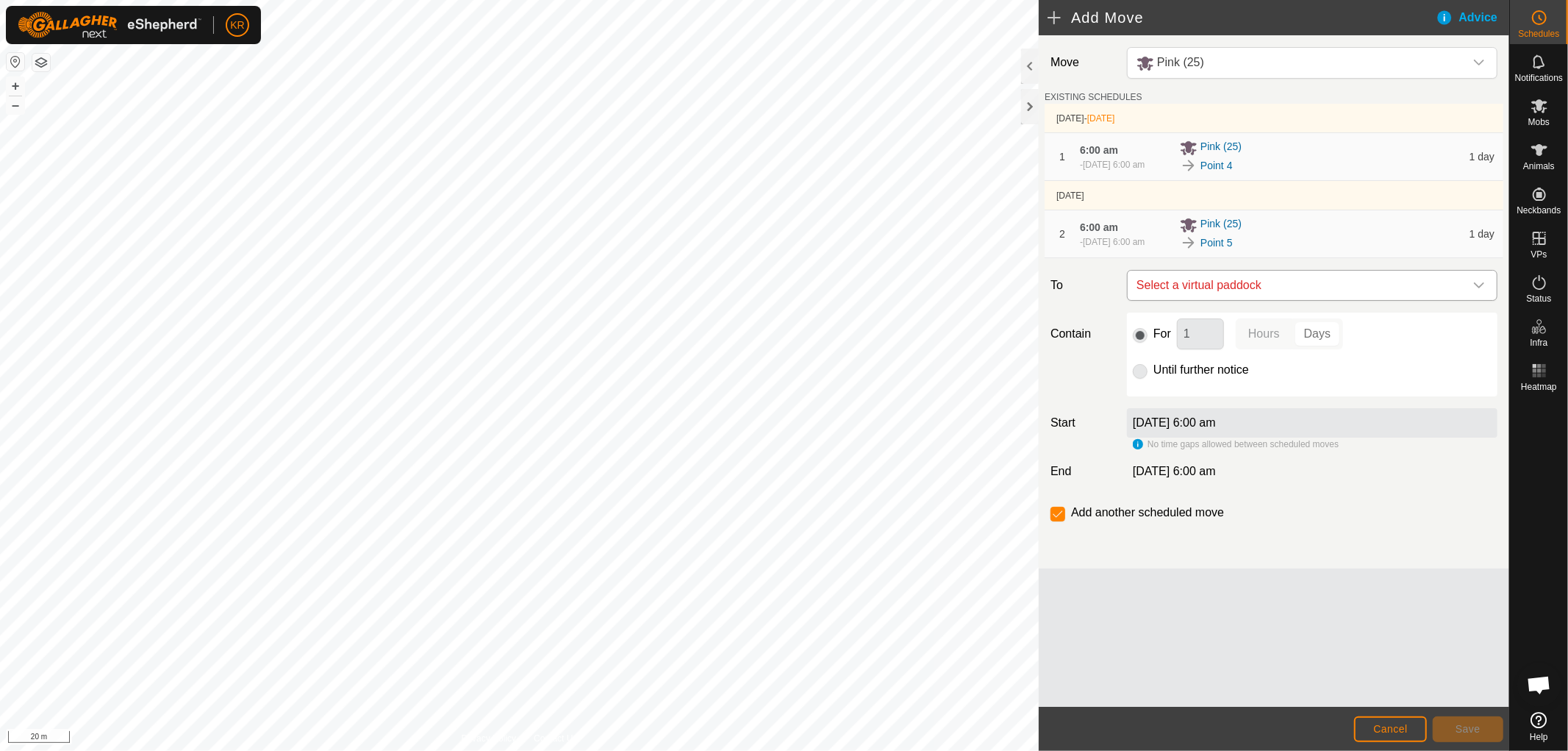
click at [1476, 282] on icon "dropdown trigger" at bounding box center [1478, 285] width 12 height 12
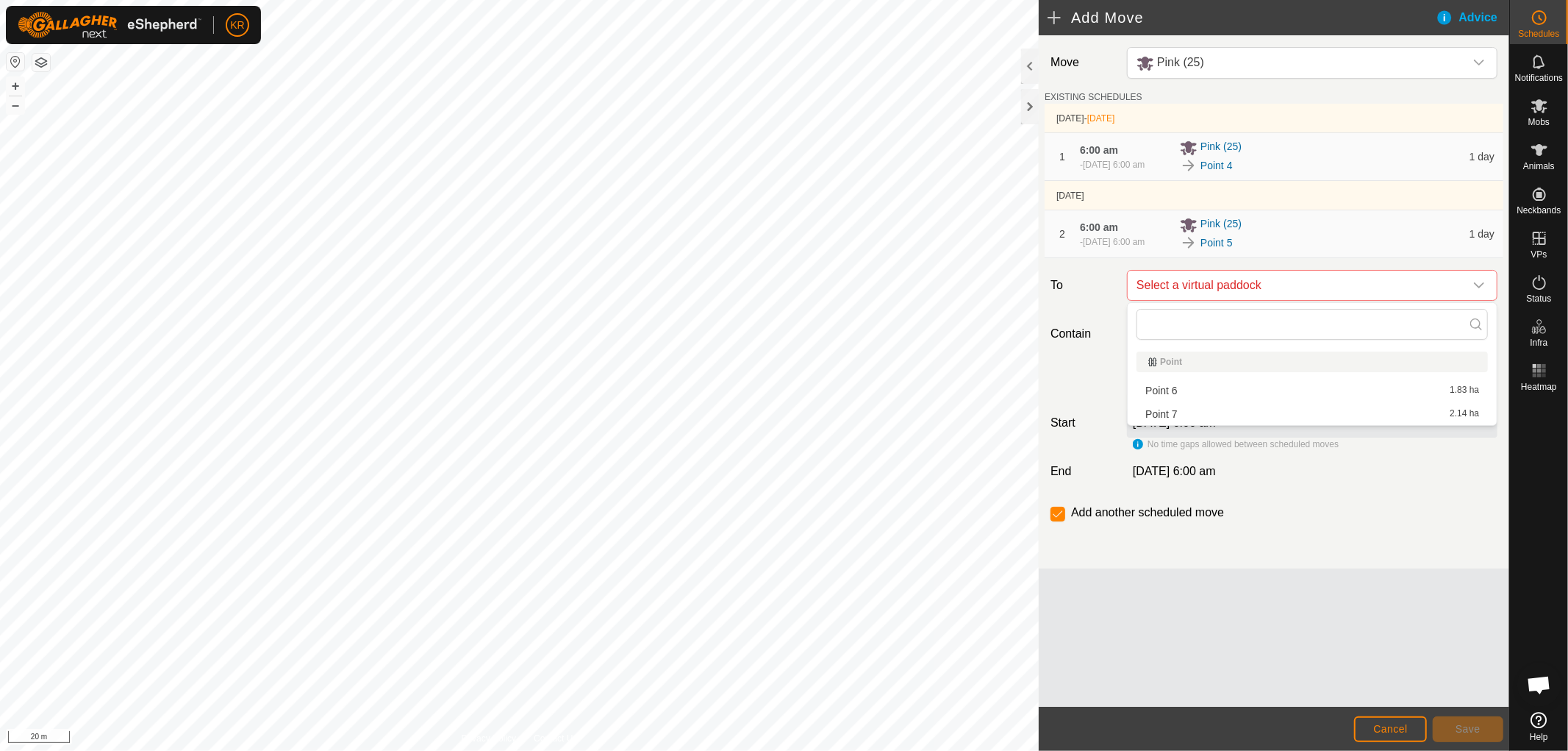
click at [1187, 384] on li "Point 6 1.83 ha" at bounding box center [1312, 390] width 351 height 22
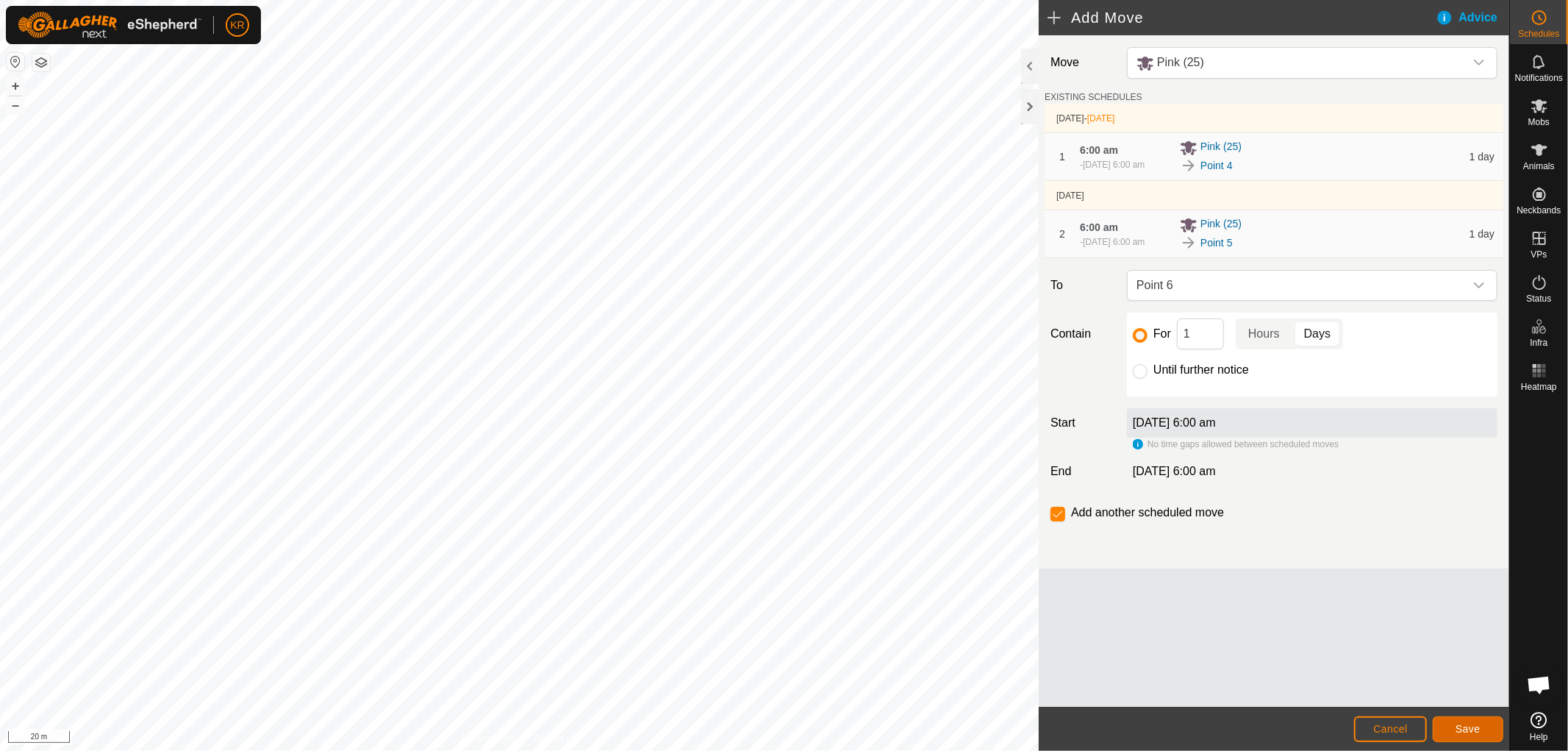
click at [1460, 726] on span "Save" at bounding box center [1467, 728] width 25 height 12
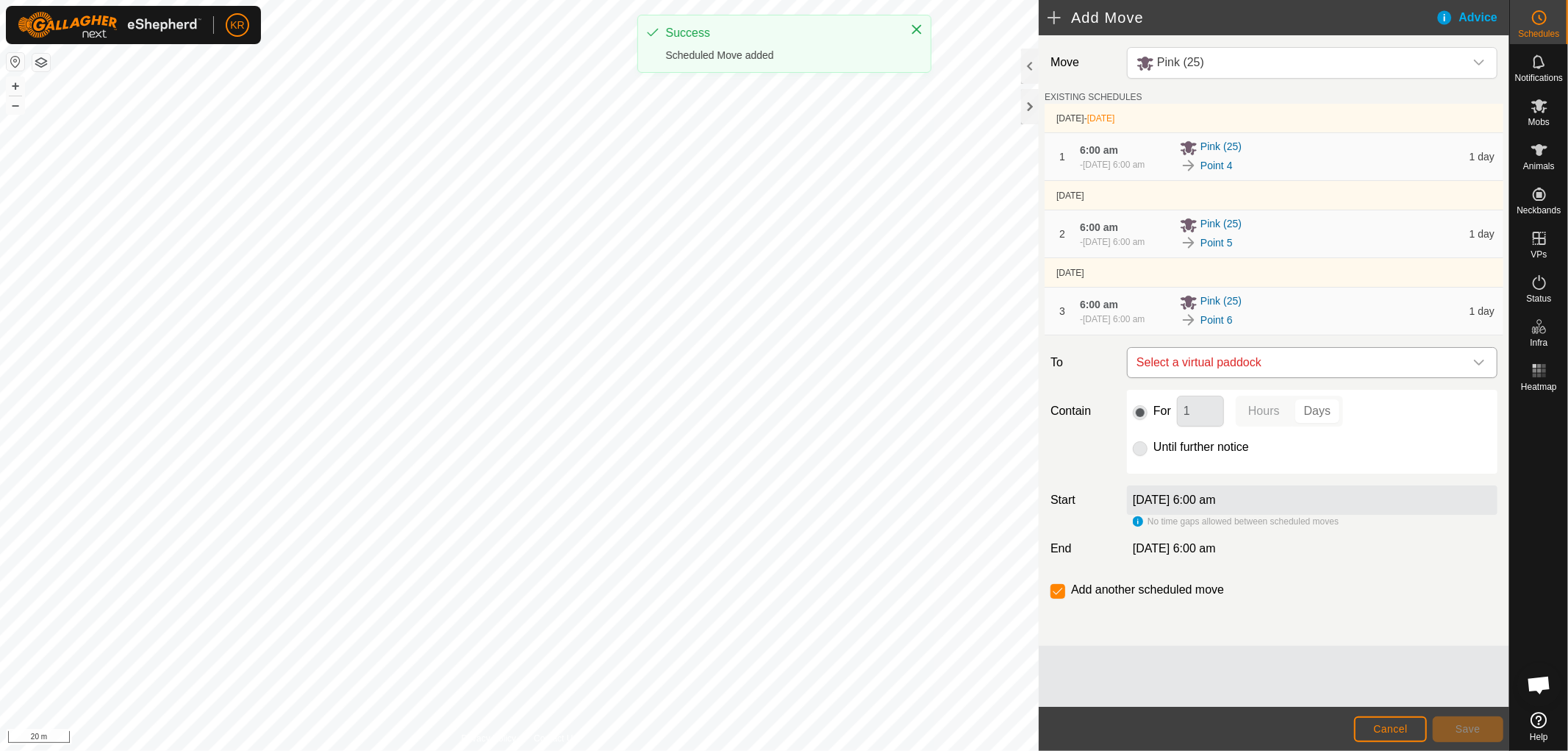
click at [1476, 357] on icon "dropdown trigger" at bounding box center [1478, 362] width 12 height 12
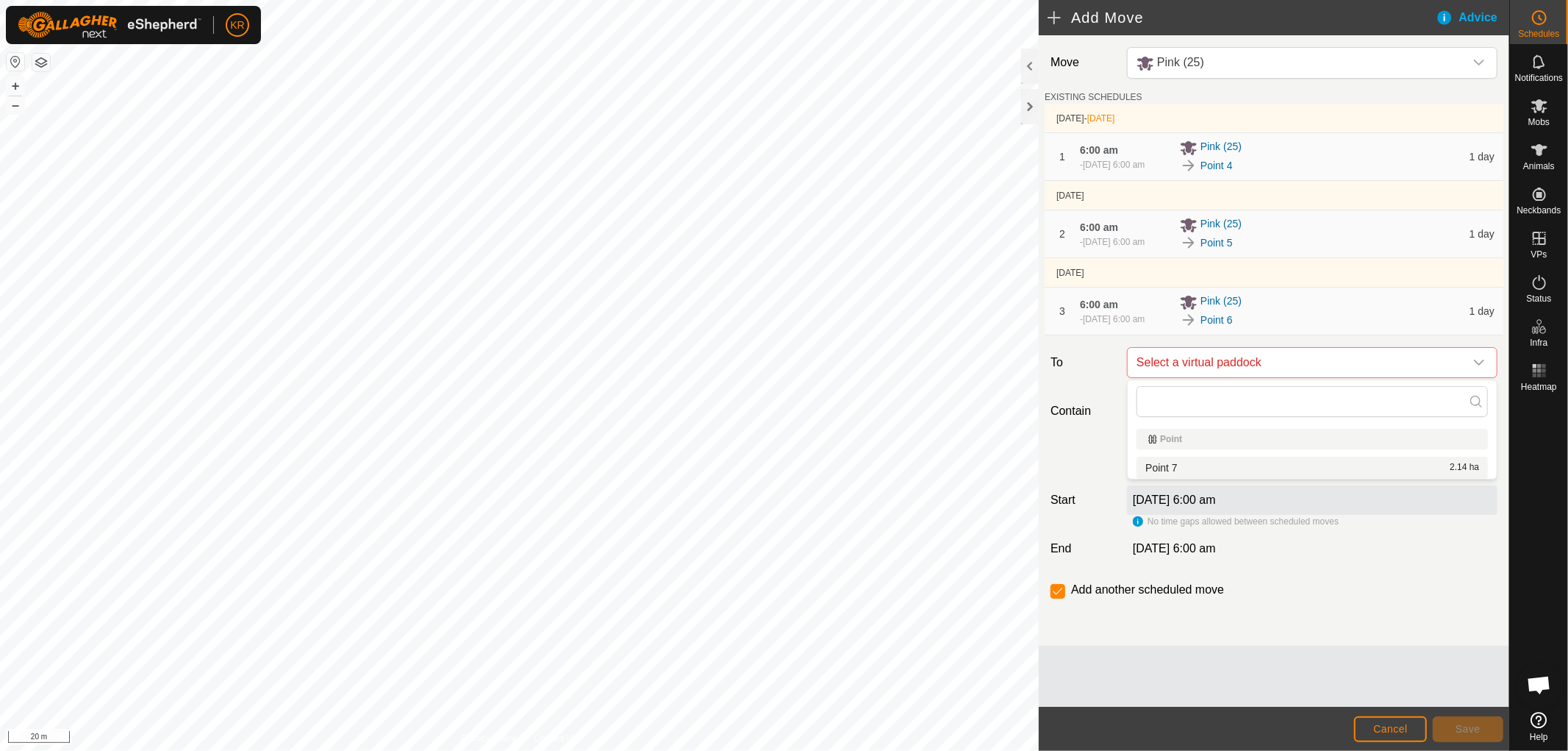
click at [1266, 464] on li "Point 7 2.14 ha" at bounding box center [1312, 467] width 351 height 22
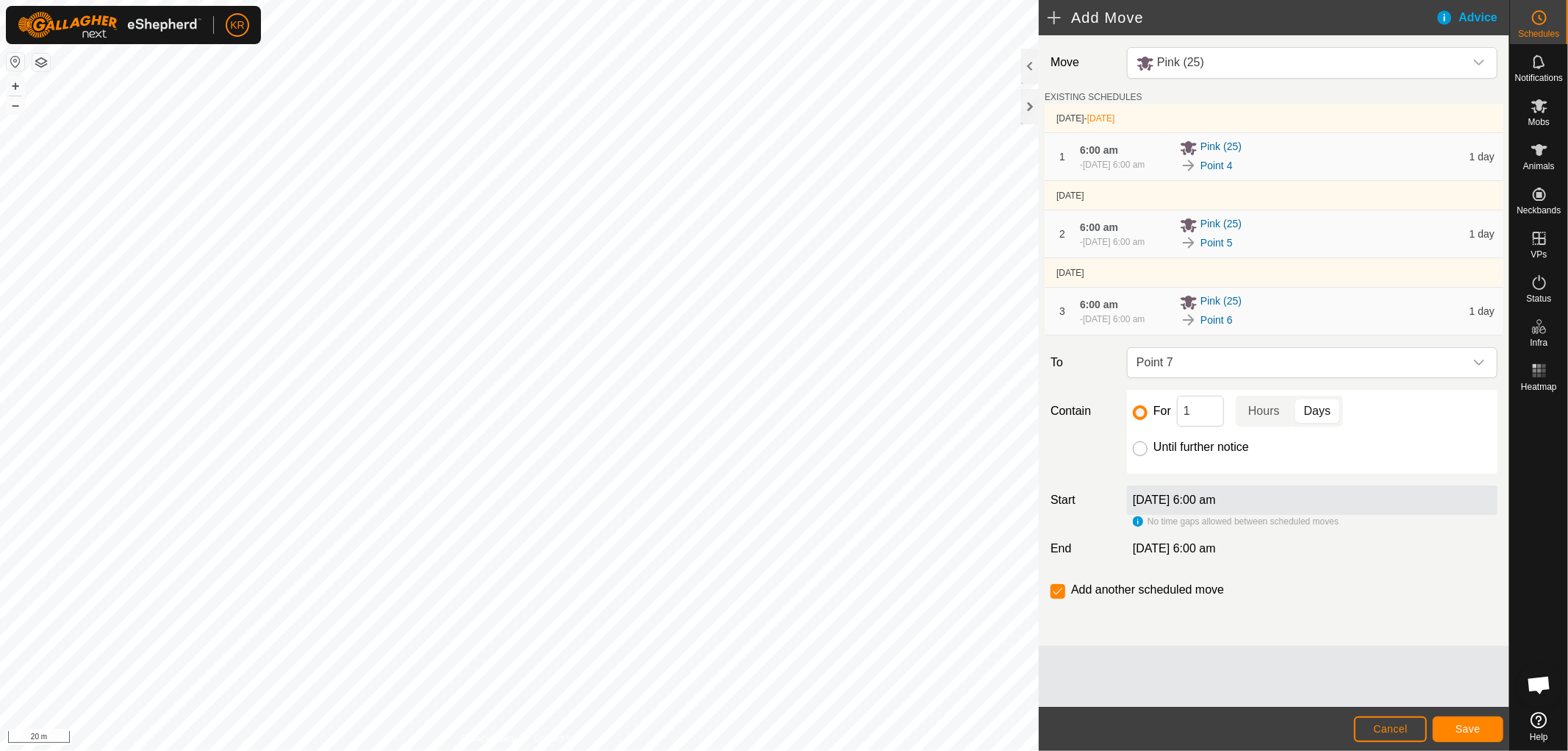
click at [1138, 448] on input "Until further notice" at bounding box center [1140, 448] width 15 height 15
radio input "true"
checkbox input "false"
click at [1475, 726] on span "Save" at bounding box center [1467, 728] width 25 height 12
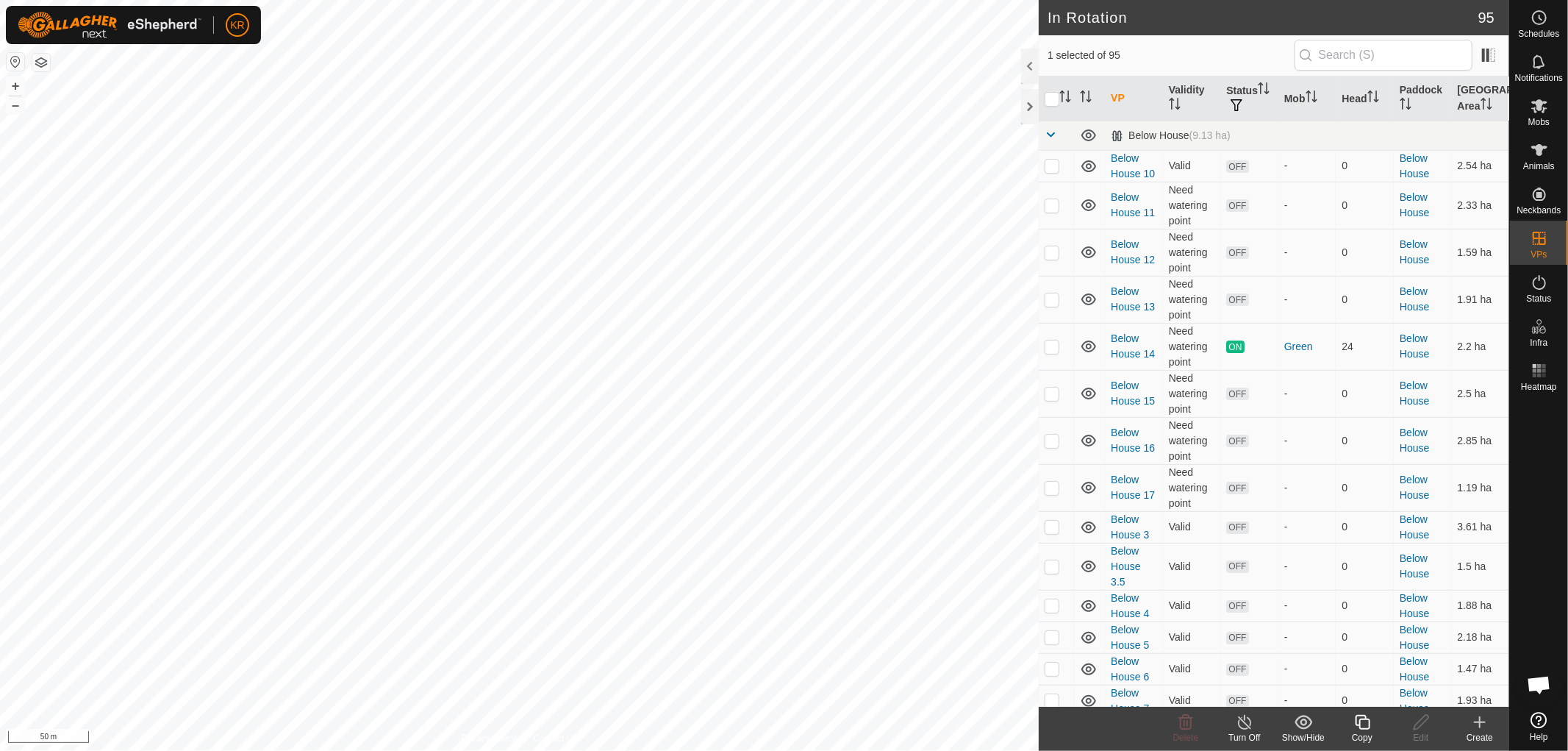
click at [1364, 731] on div "Copy" at bounding box center [1362, 737] width 59 height 13
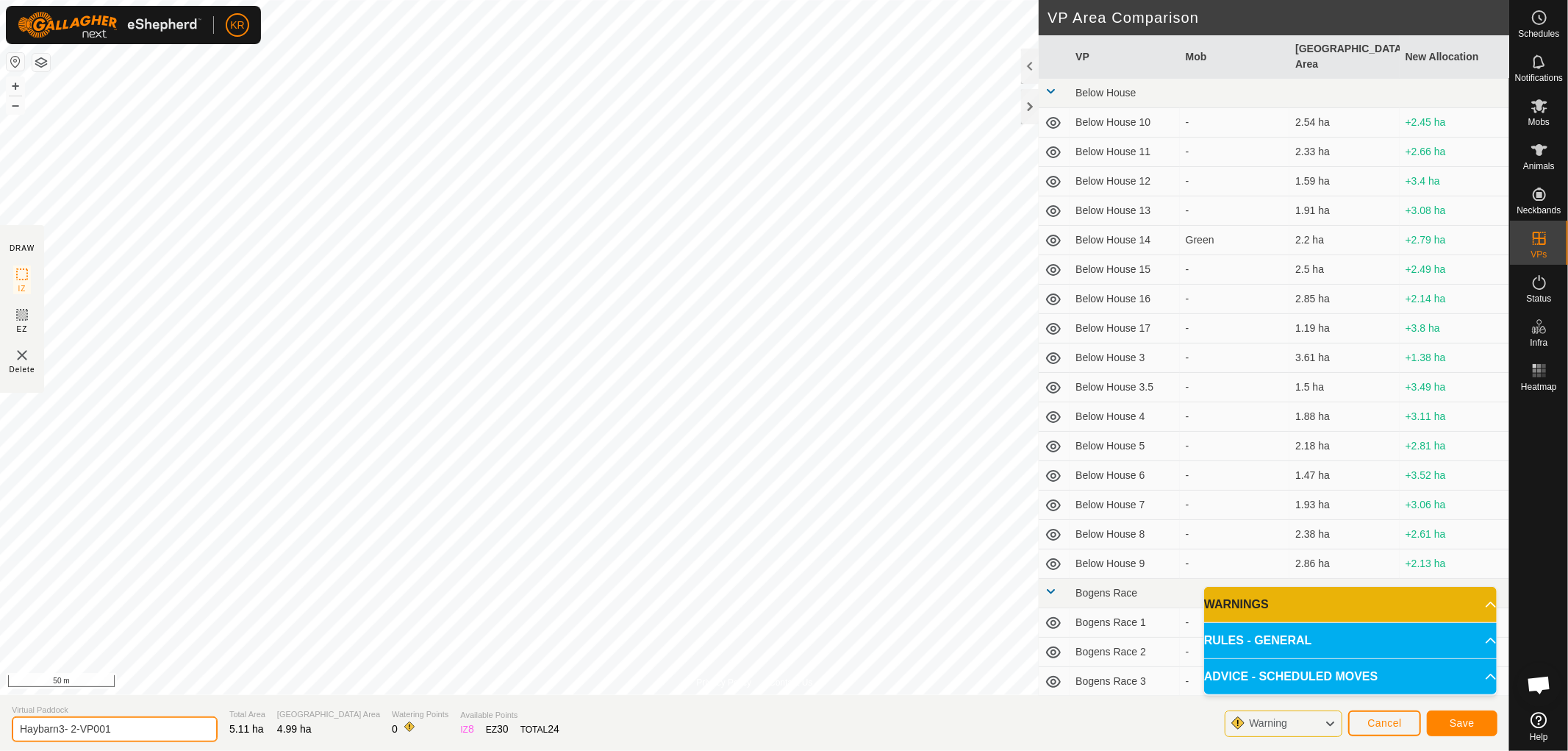
click at [137, 723] on input "Haybarn3- 2-VP001" at bounding box center [114, 729] width 205 height 26
type input "Haybarn 4"
click at [1454, 723] on span "Save" at bounding box center [1462, 723] width 25 height 12
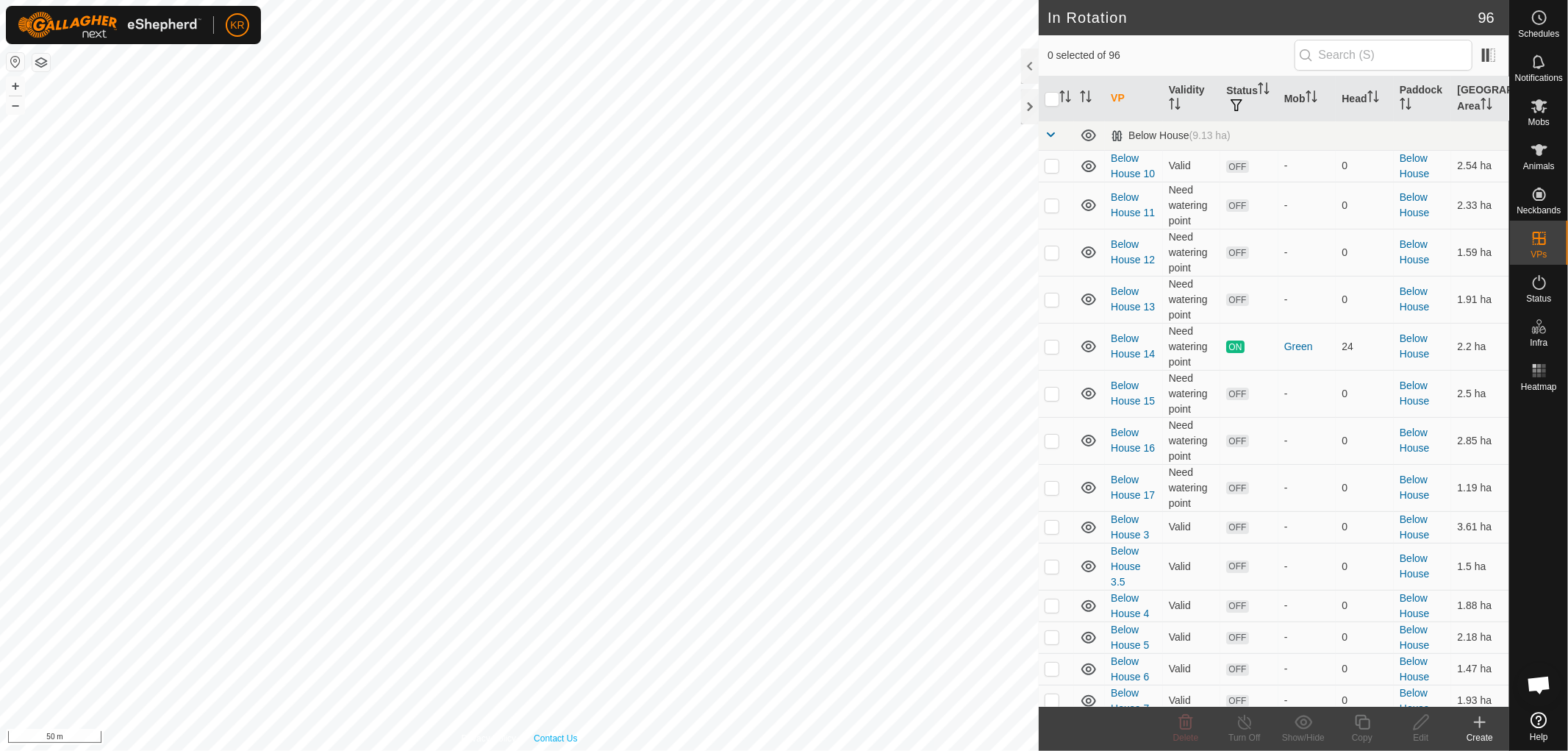
checkbox input "true"
click at [1360, 723] on icon at bounding box center [1362, 722] width 15 height 15
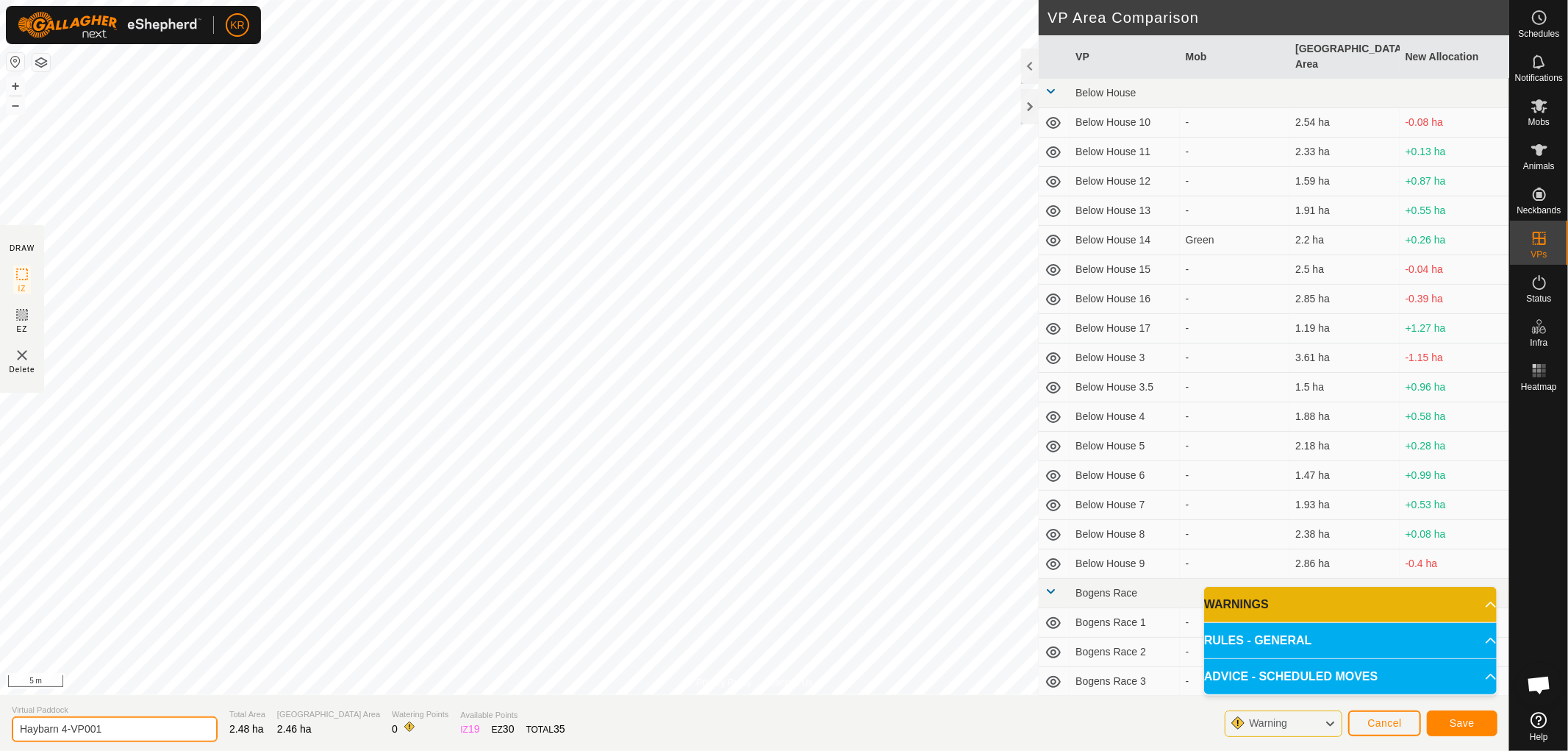
click at [121, 731] on input "Haybarn 4-VP001" at bounding box center [114, 729] width 205 height 26
type input "Haybarn 5"
click at [1477, 712] on button "Save" at bounding box center [1461, 723] width 70 height 26
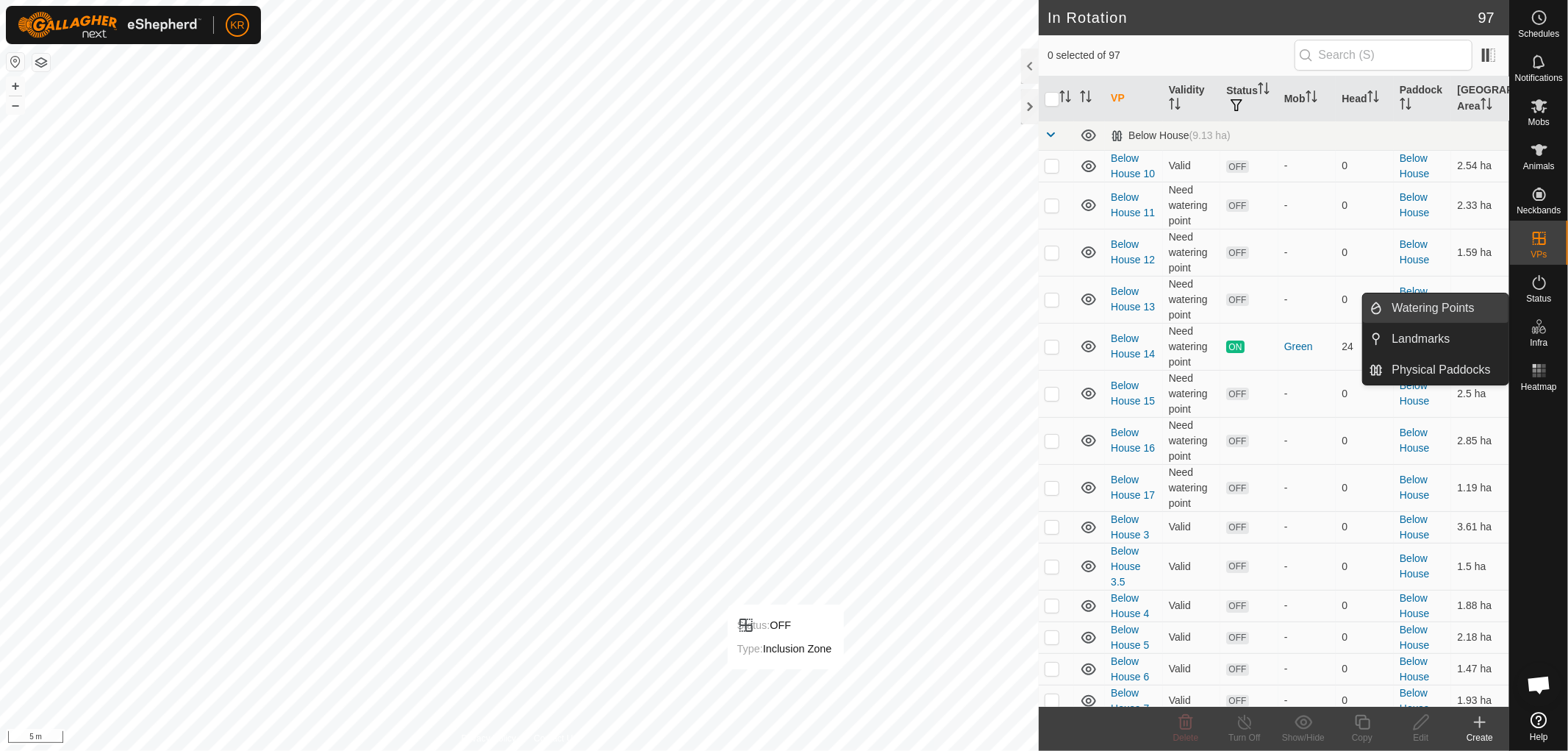
click at [1463, 299] on link "Watering Points" at bounding box center [1445, 308] width 125 height 29
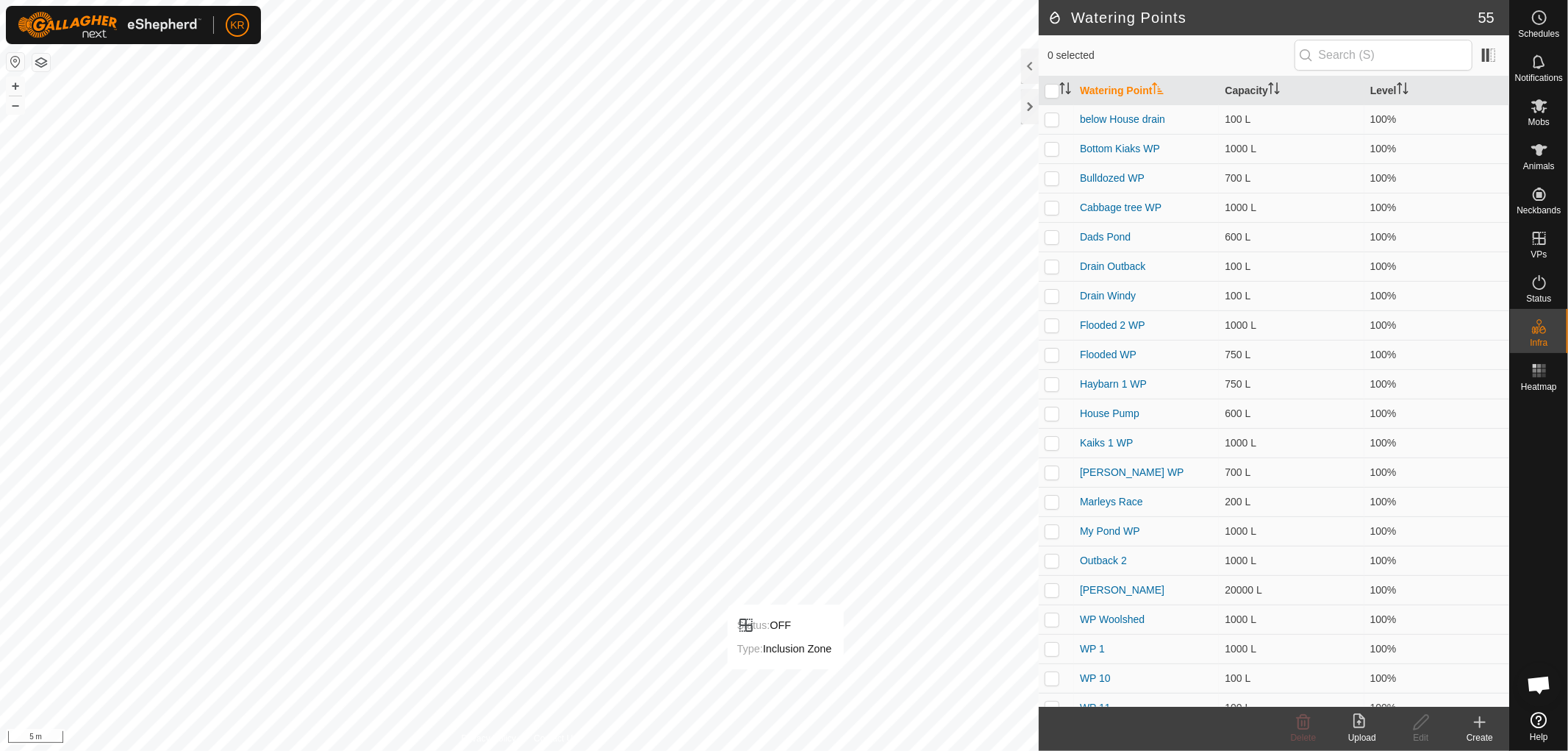
click at [1477, 723] on icon at bounding box center [1480, 723] width 18 height 18
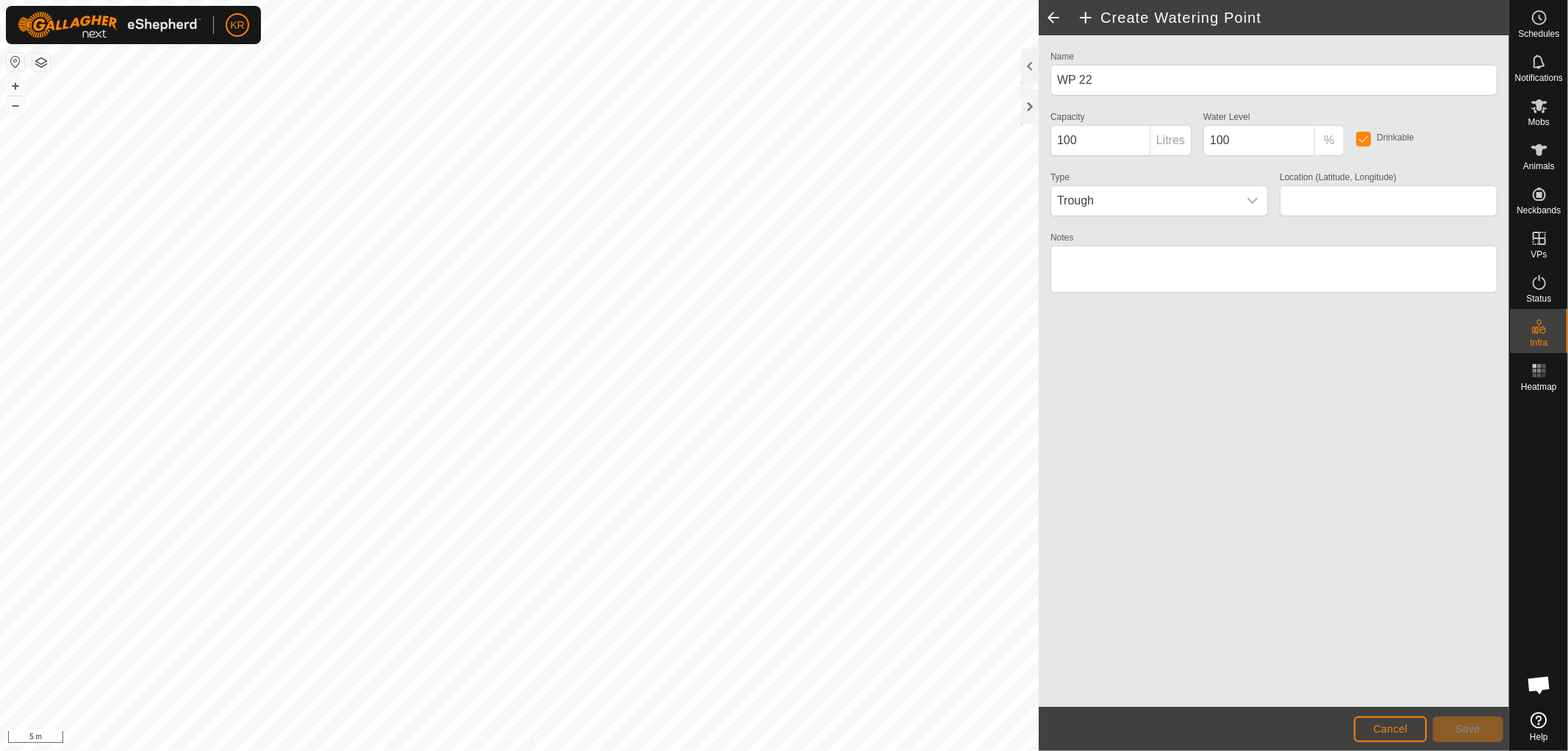
type input "-37.408678, 175.033939"
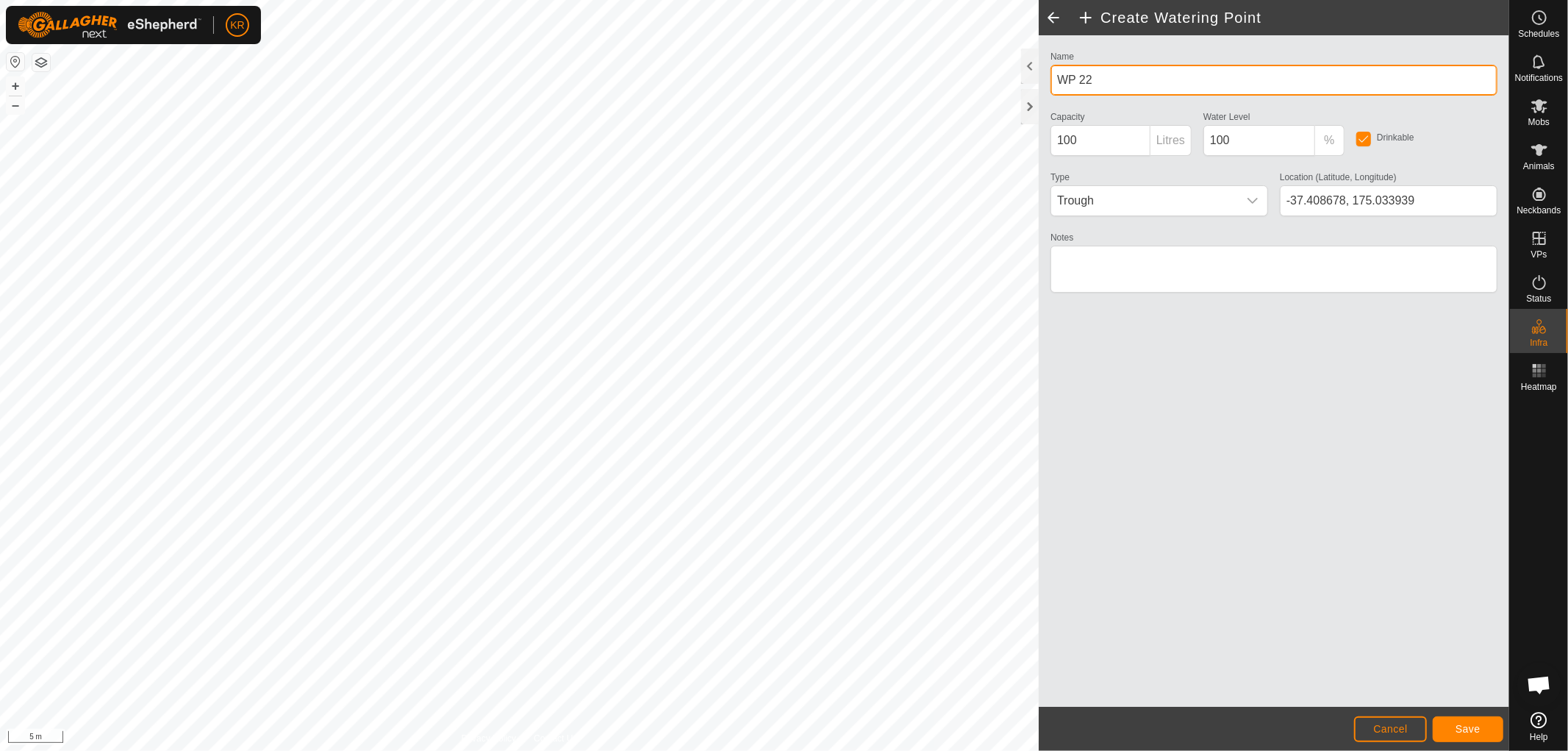
click at [1103, 82] on input "WP 22" at bounding box center [1274, 80] width 446 height 31
type input "WP Haybarn 2"
click at [1476, 725] on span "Save" at bounding box center [1467, 728] width 25 height 12
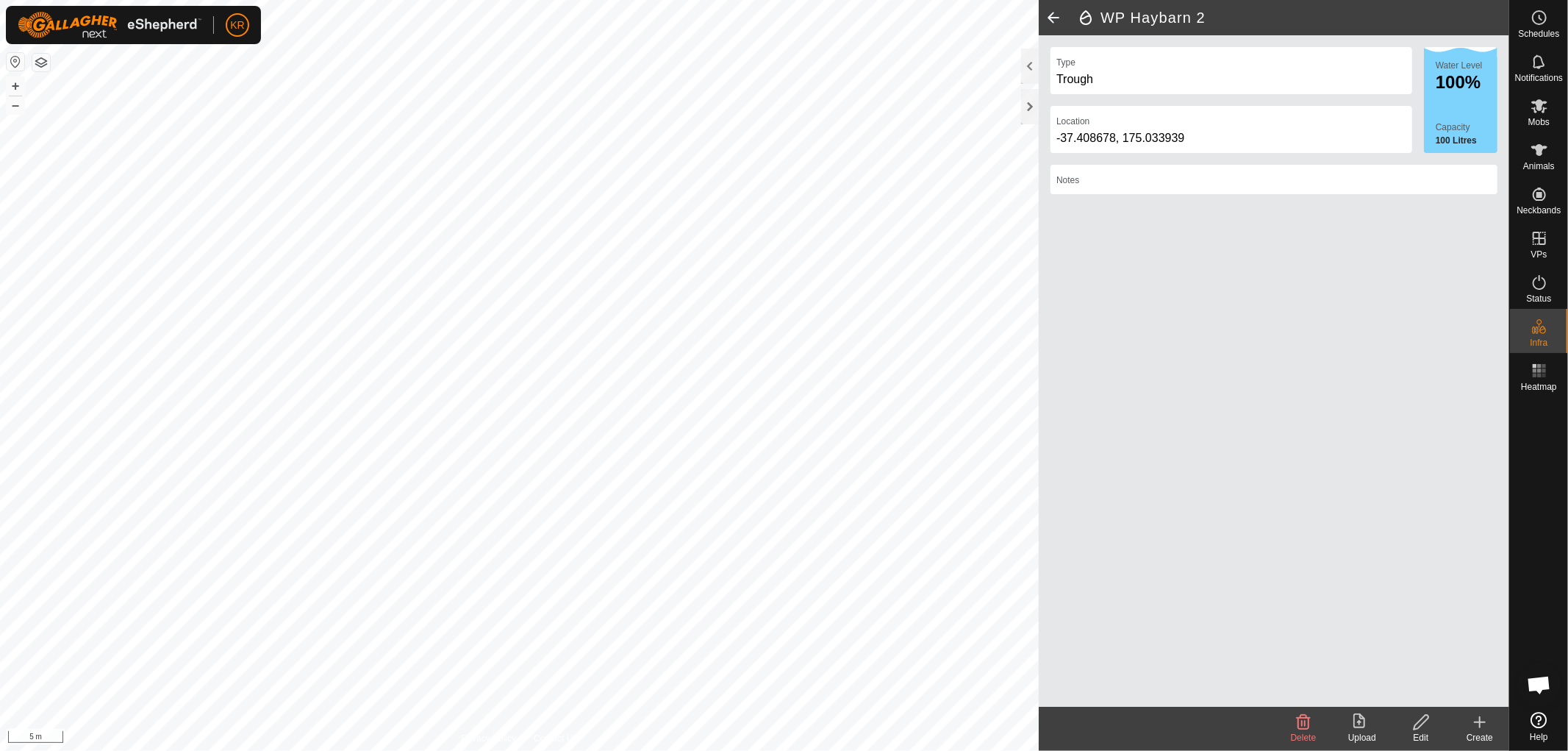
click at [1476, 723] on icon at bounding box center [1480, 723] width 11 height 0
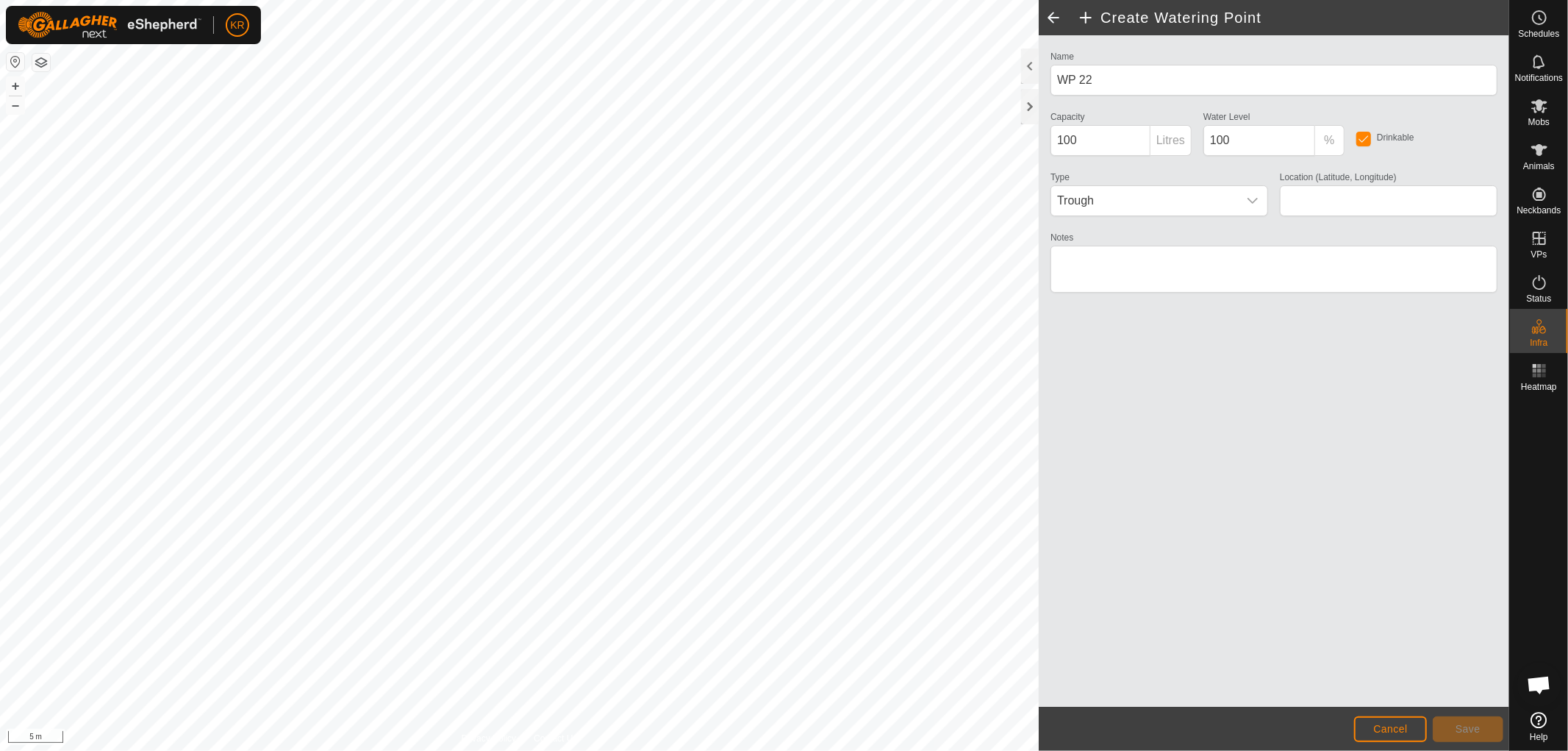
type input "-37.408635, 175.033939"
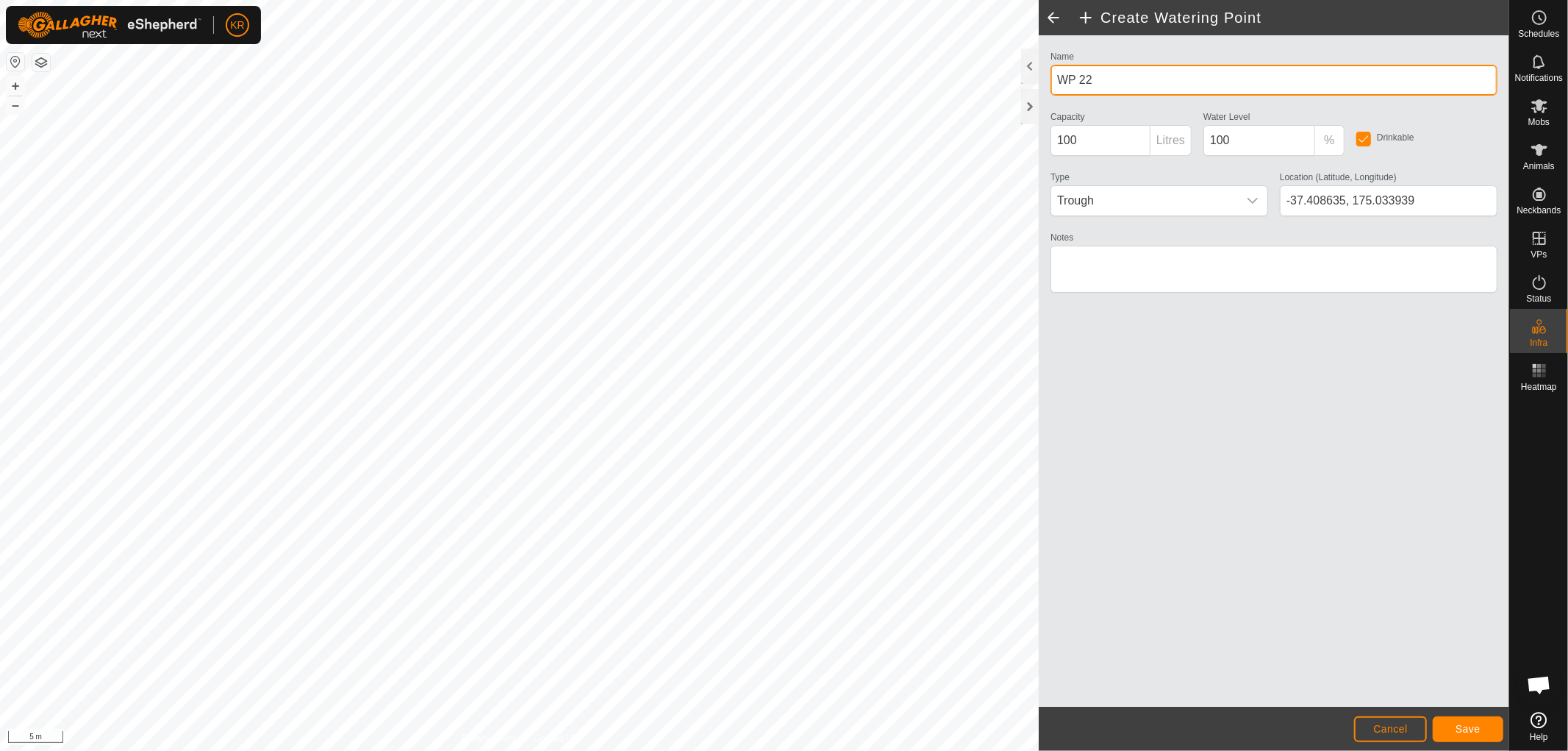
click at [1113, 76] on input "WP 22" at bounding box center [1274, 80] width 446 height 31
type input "WP Culleys race"
click at [1486, 726] on button "Save" at bounding box center [1467, 729] width 70 height 26
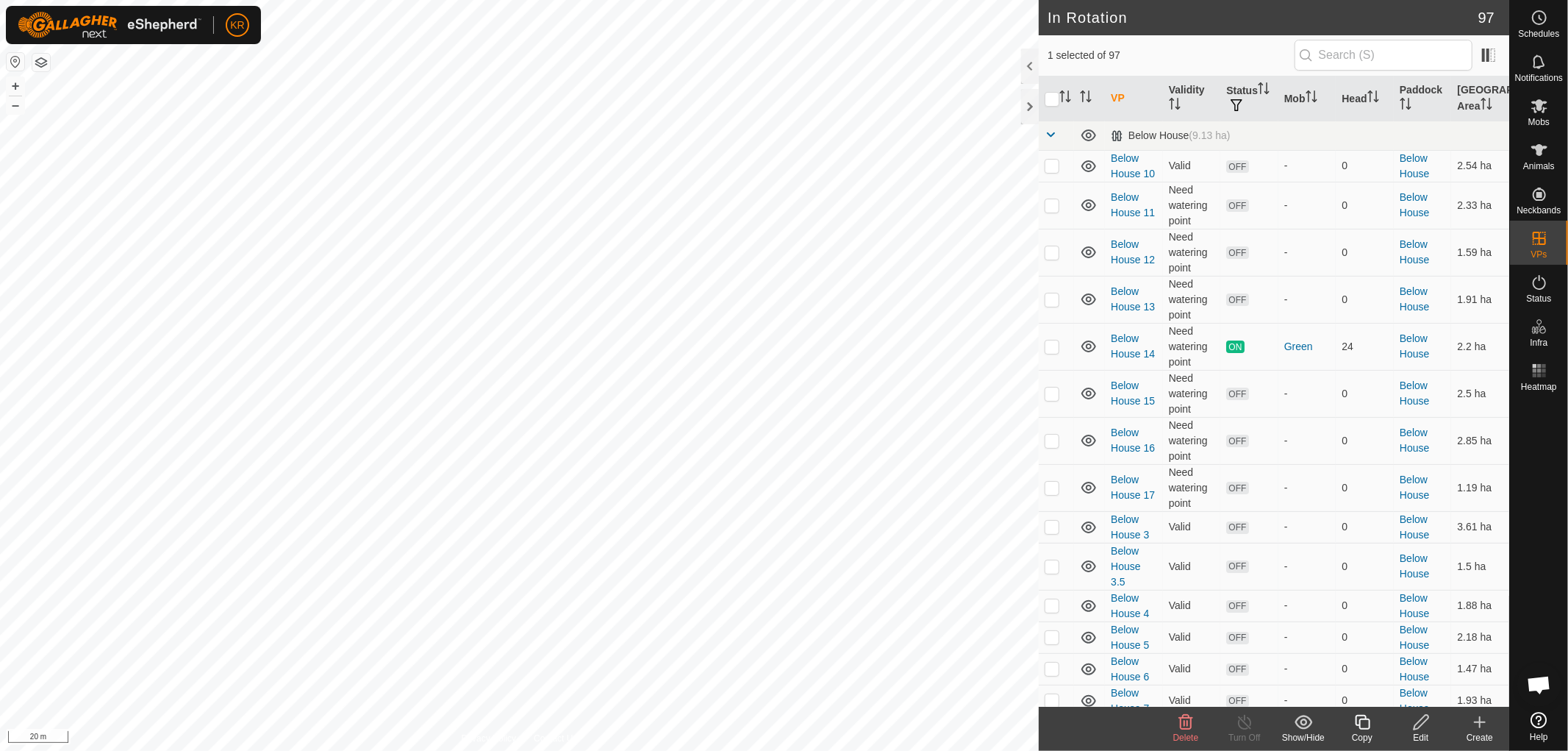
click at [1419, 711] on div "Edit" at bounding box center [1420, 729] width 59 height 44
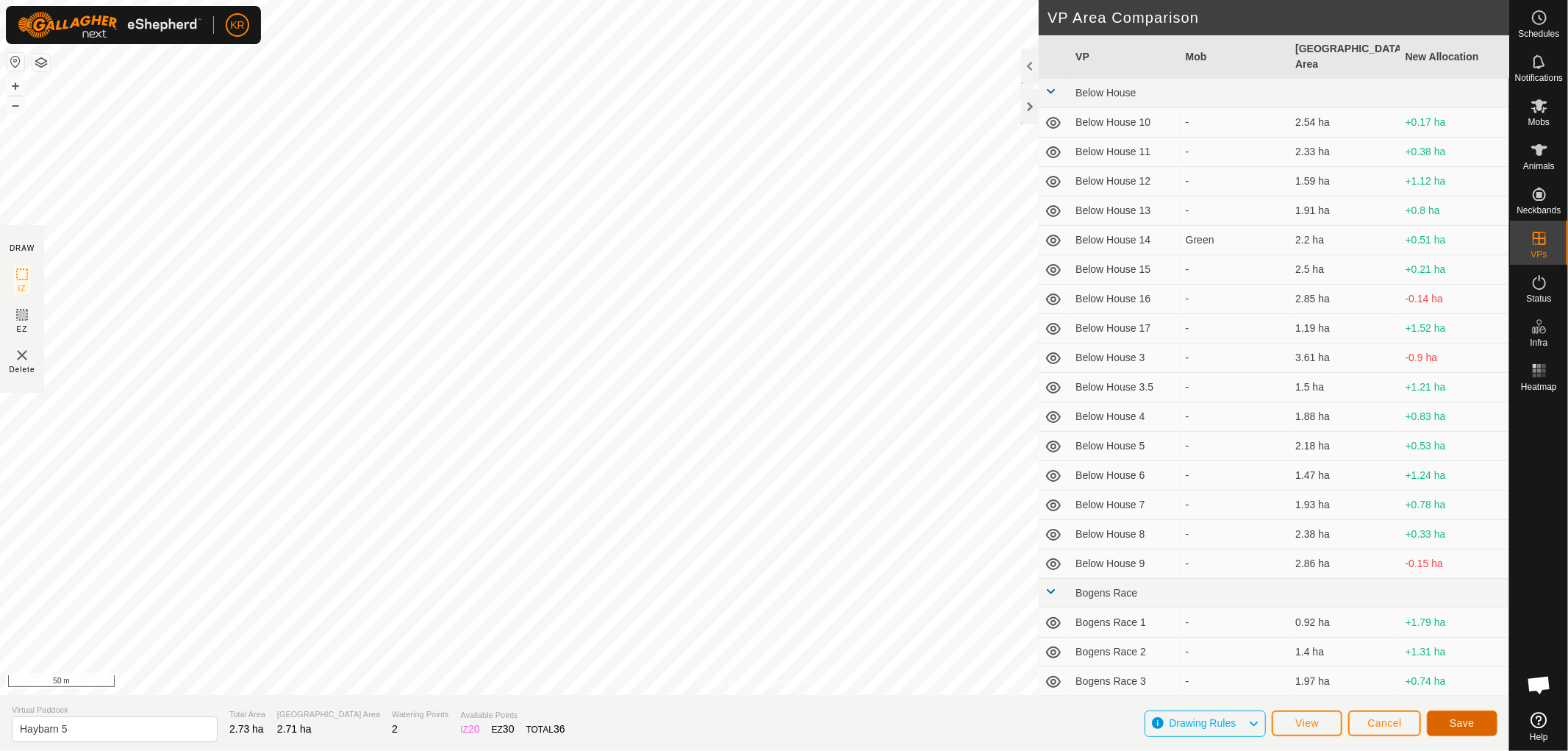
click at [1459, 715] on button "Save" at bounding box center [1461, 723] width 70 height 26
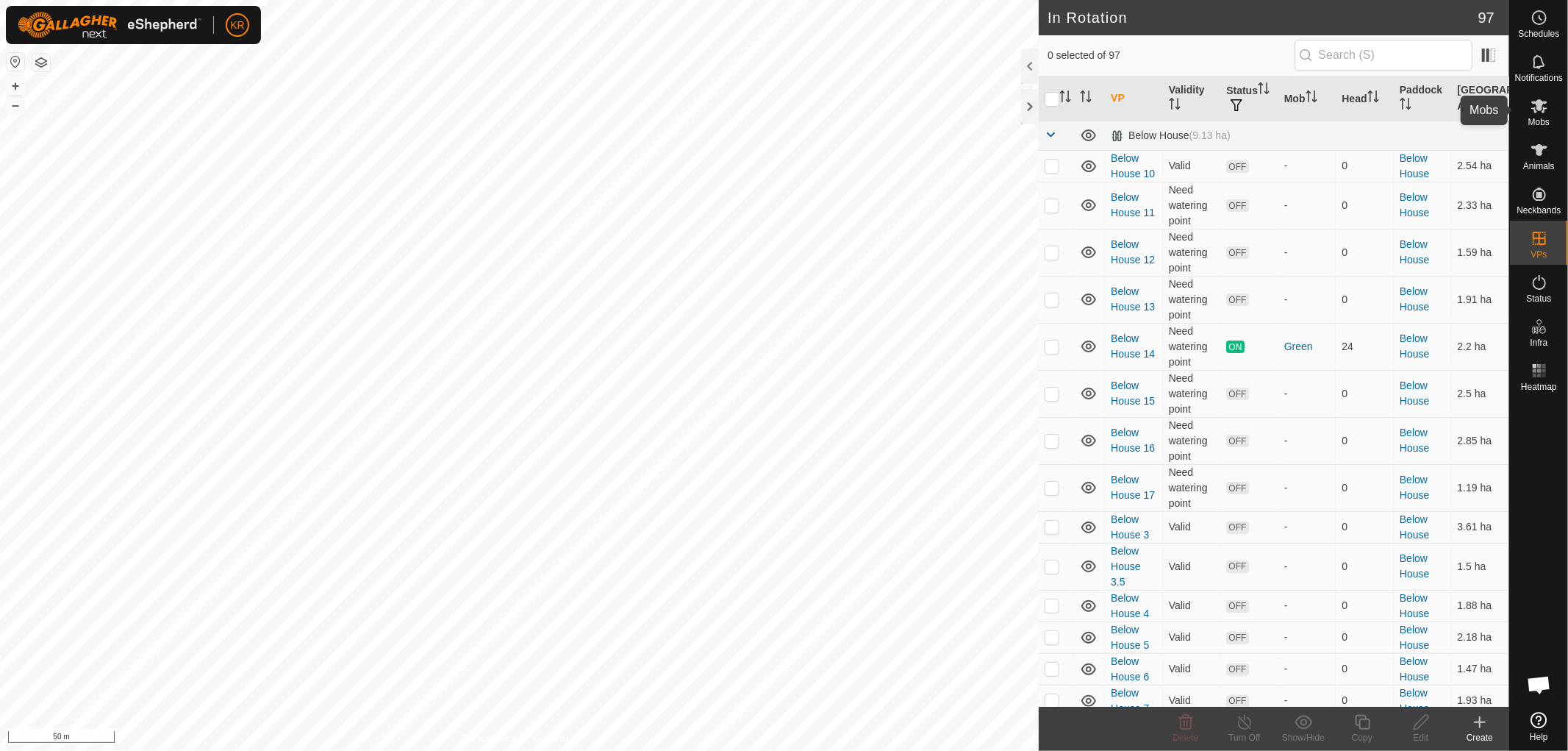
click at [1541, 104] on icon at bounding box center [1539, 107] width 16 height 14
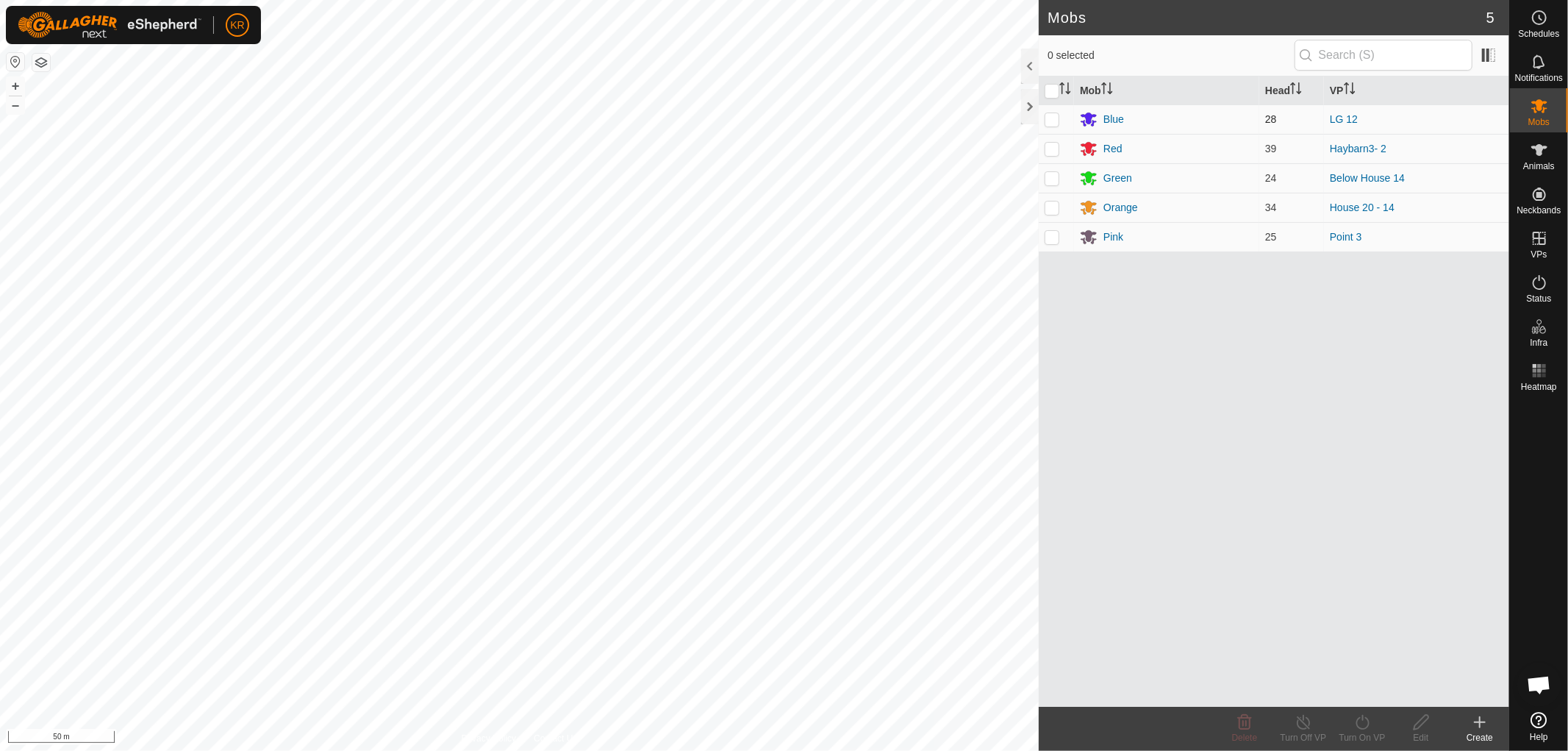
click at [1042, 117] on td at bounding box center [1057, 118] width 36 height 29
checkbox input "true"
click at [1362, 722] on icon at bounding box center [1362, 723] width 19 height 18
click at [1353, 680] on link "Now" at bounding box center [1406, 690] width 146 height 29
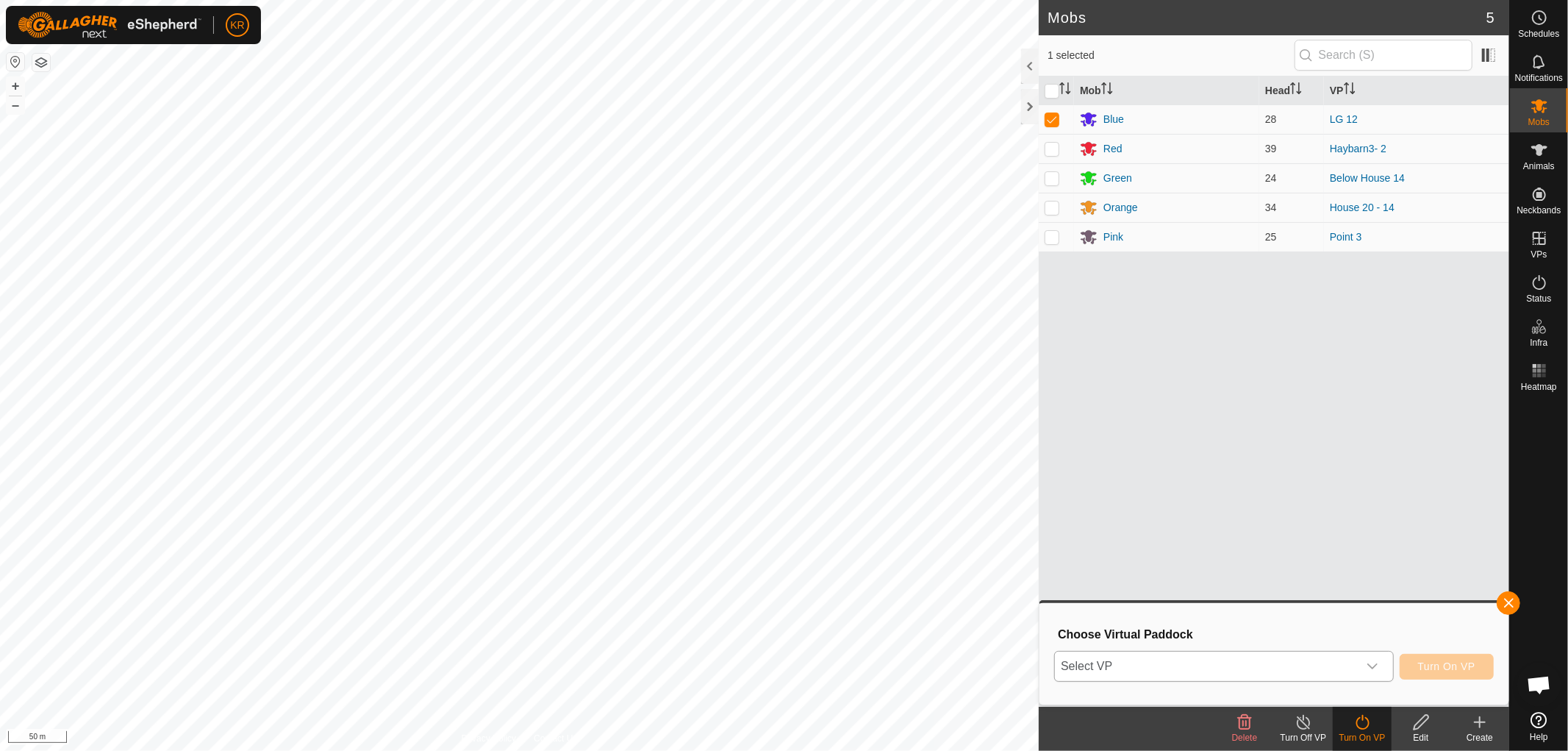
click at [1379, 665] on div "dropdown trigger" at bounding box center [1371, 666] width 29 height 29
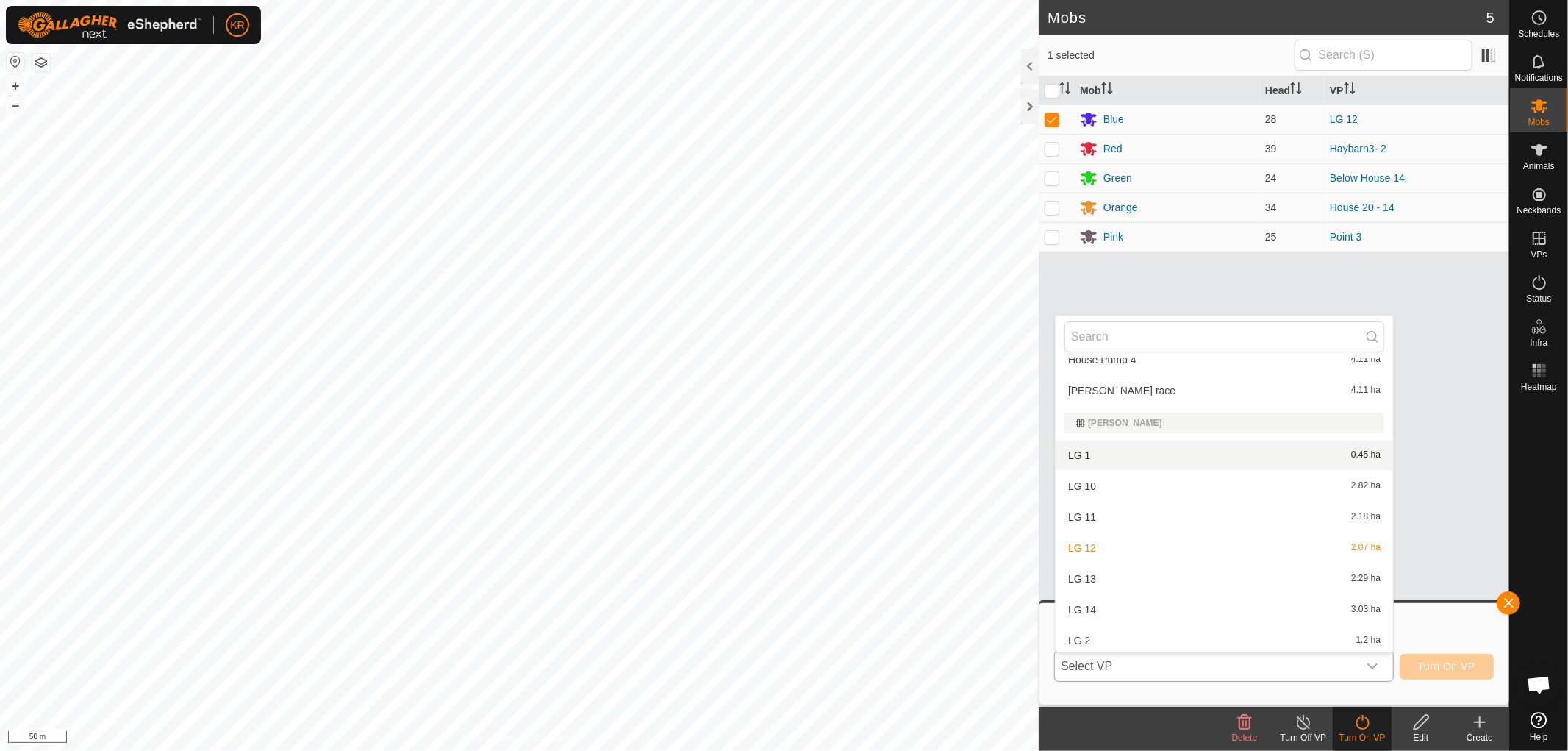
scroll to position [2162, 0]
click at [1113, 571] on li "LG 13 2.29 ha" at bounding box center [1224, 577] width 337 height 29
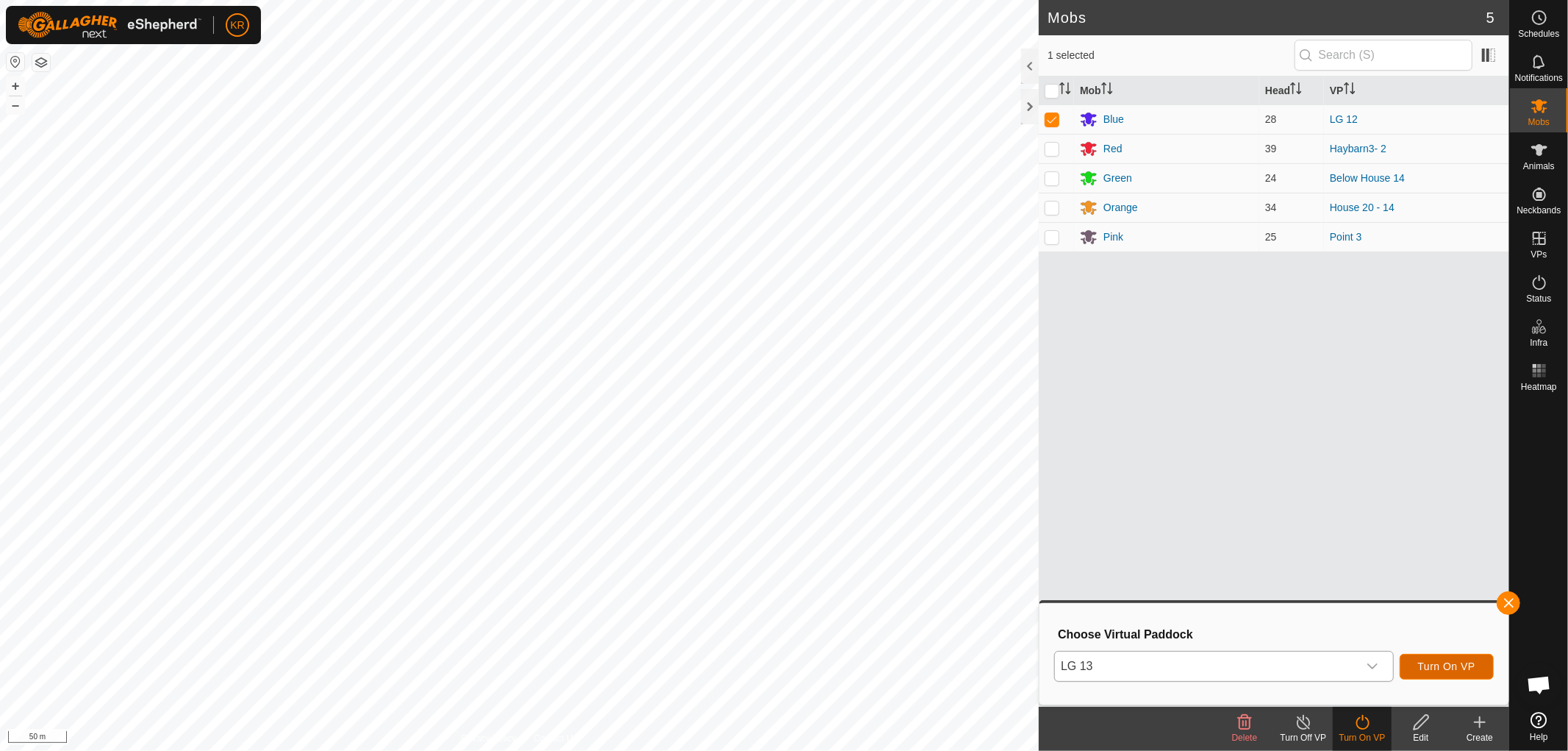
click at [1435, 660] on span "Turn On VP" at bounding box center [1446, 666] width 57 height 12
